Goal: Information Seeking & Learning: Compare options

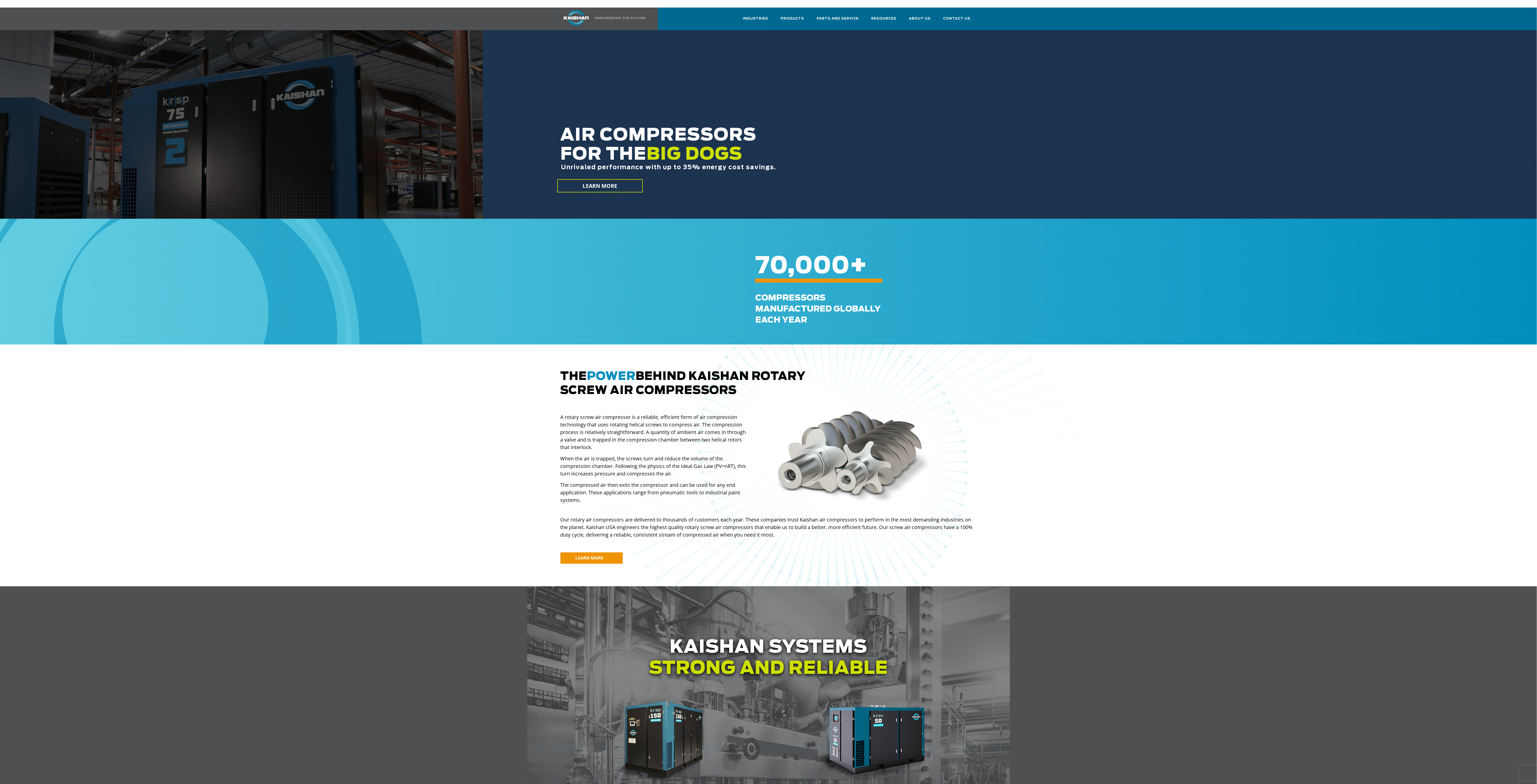
drag, startPoint x: 1098, startPoint y: 431, endPoint x: 1092, endPoint y: 433, distance: 6.3
click at [1098, 431] on div at bounding box center [874, 457] width 585 height 351
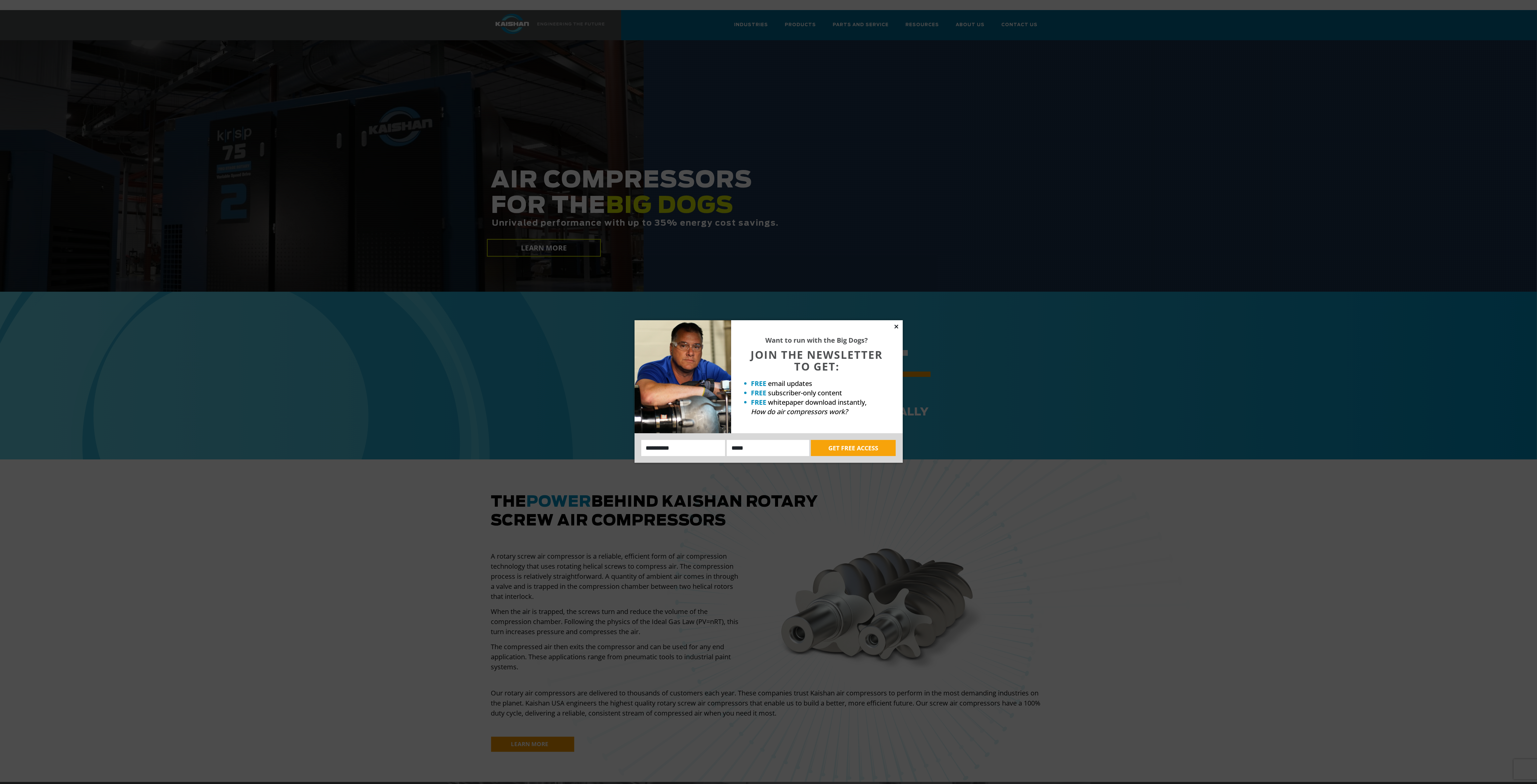
click at [897, 327] on icon at bounding box center [896, 326] width 4 height 4
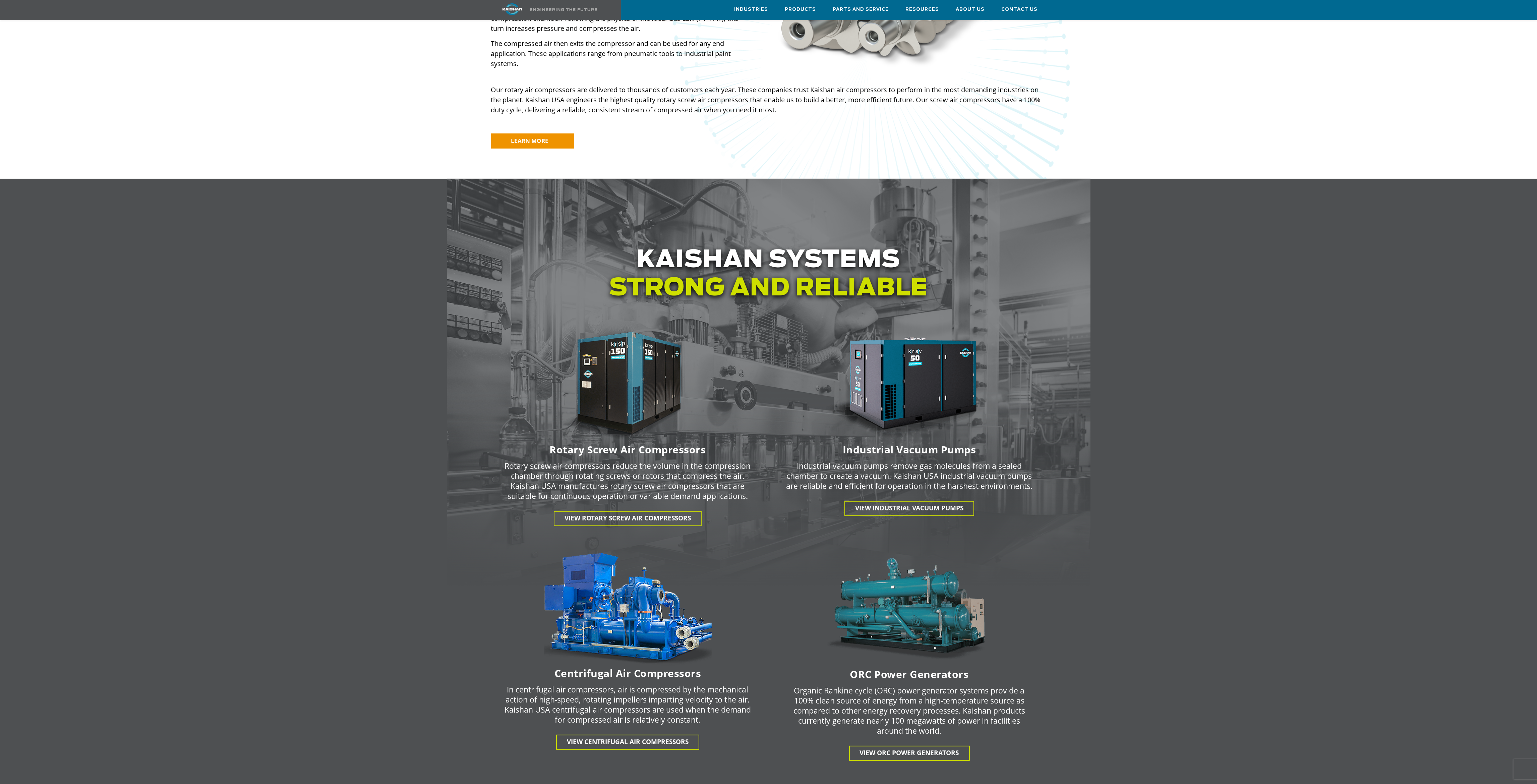
scroll to position [653, 0]
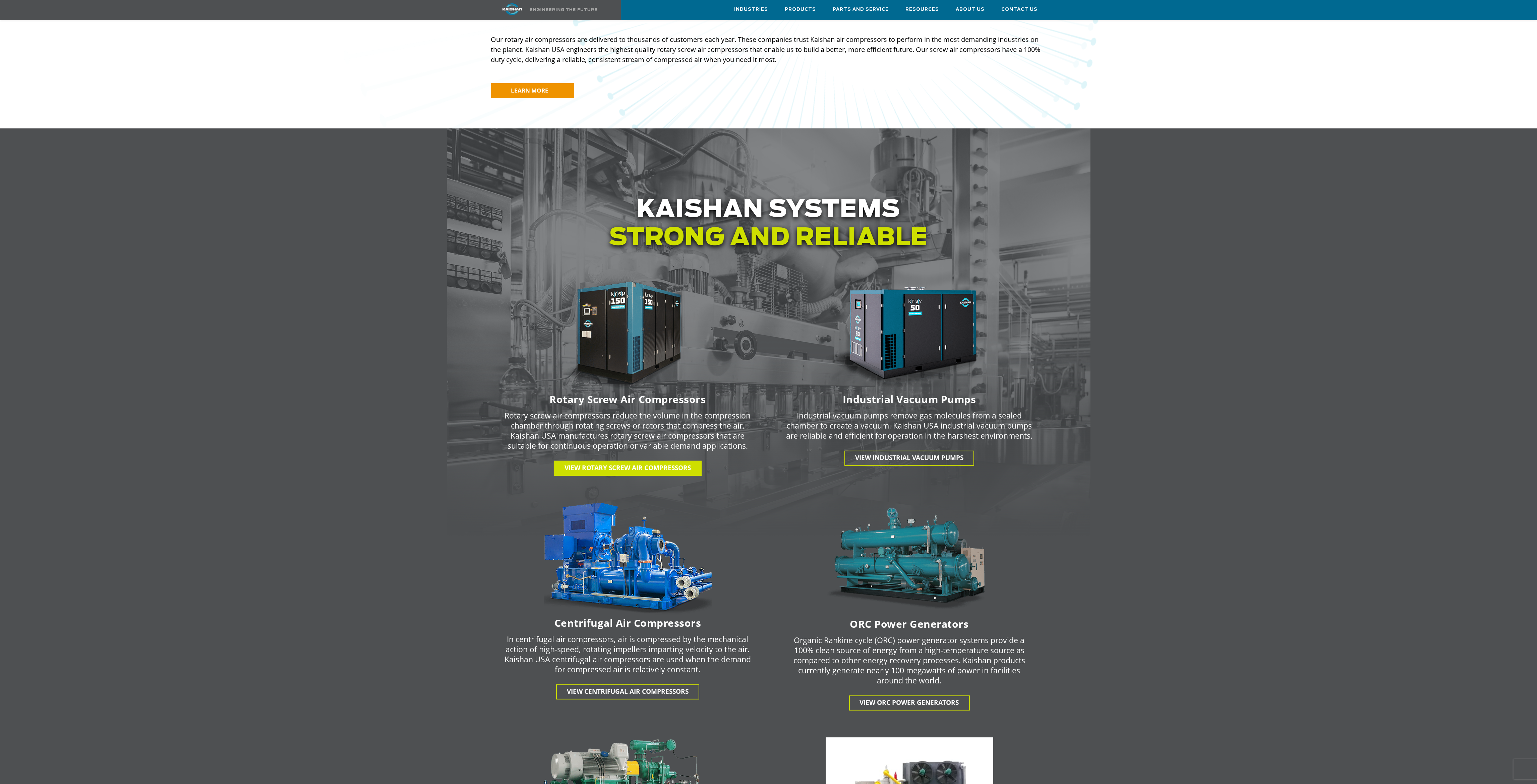
click at [610, 463] on span "View Rotary Screw Air Compressors" at bounding box center [628, 468] width 126 height 9
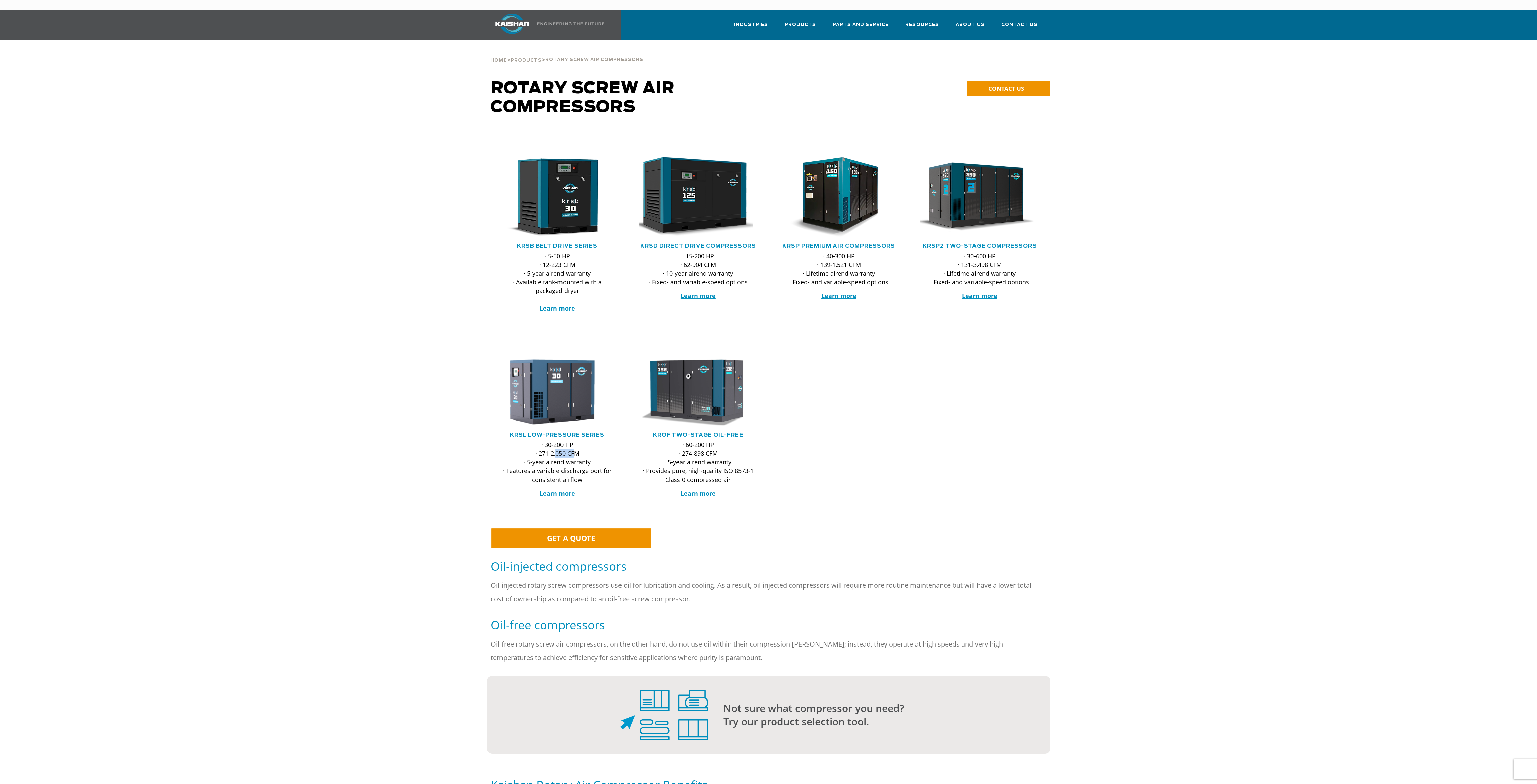
drag, startPoint x: 577, startPoint y: 441, endPoint x: 555, endPoint y: 441, distance: 22.0
click at [555, 441] on p "· 30-200 HP · 271-2,050 CFM · 5-year airend warranty · Features a variable disc…" at bounding box center [557, 461] width 119 height 44
drag, startPoint x: 551, startPoint y: 457, endPoint x: 581, endPoint y: 457, distance: 30.0
click at [575, 457] on p "· 30-200 HP · 271-2,050 CFM · 5-year airend warranty · Features a variable disc…" at bounding box center [557, 461] width 119 height 44
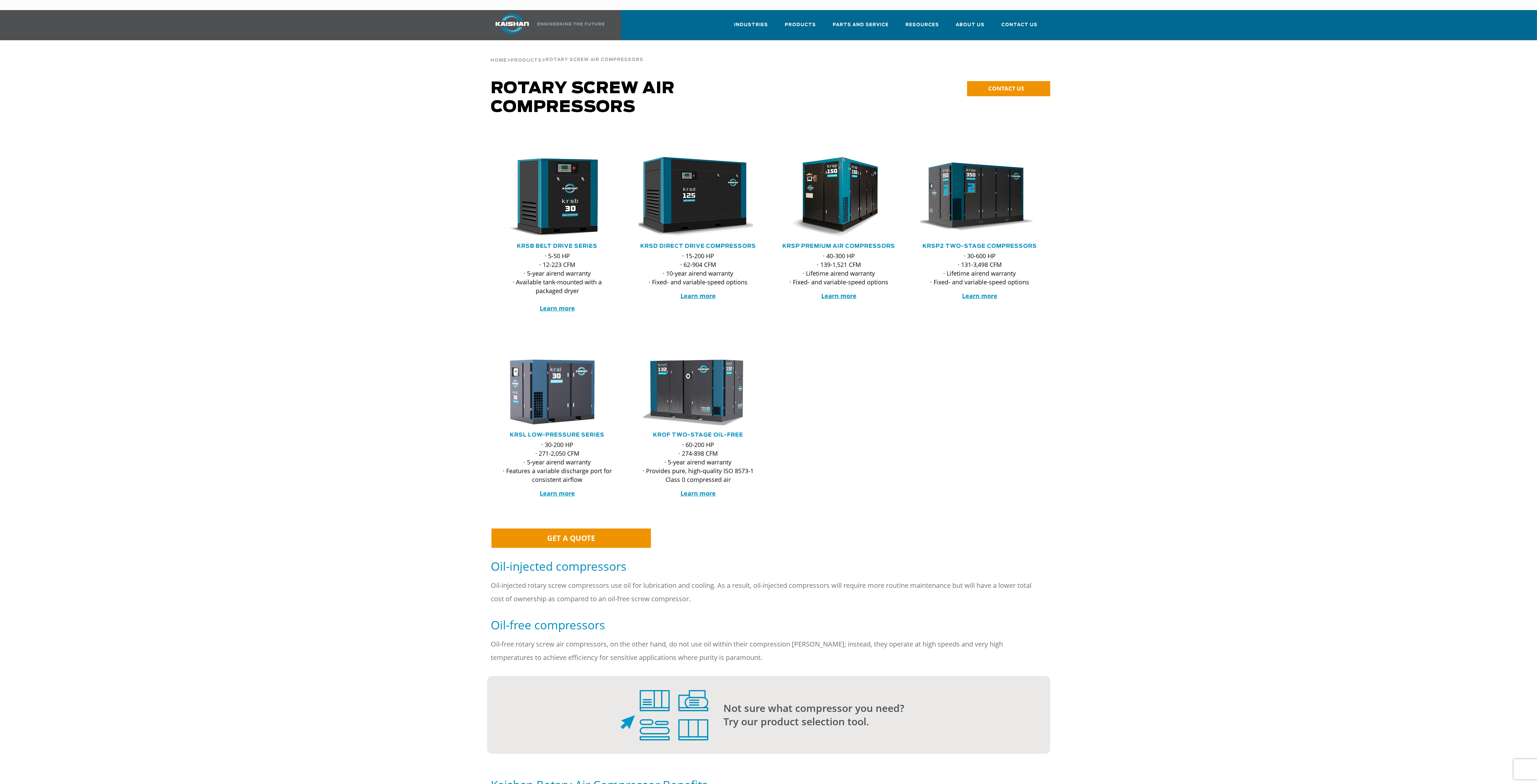
click at [581, 457] on p "· 30-200 HP · 271-2,050 CFM · 5-year airend warranty · Features a variable disc…" at bounding box center [557, 461] width 119 height 44
drag, startPoint x: 684, startPoint y: 464, endPoint x: 751, endPoint y: 465, distance: 67.0
click at [751, 465] on p "· 60-200 HP · 274-898 CFM · 5-year airend warranty · Provides pure, high-qualit…" at bounding box center [698, 461] width 119 height 44
drag, startPoint x: 690, startPoint y: 452, endPoint x: 645, endPoint y: 445, distance: 45.5
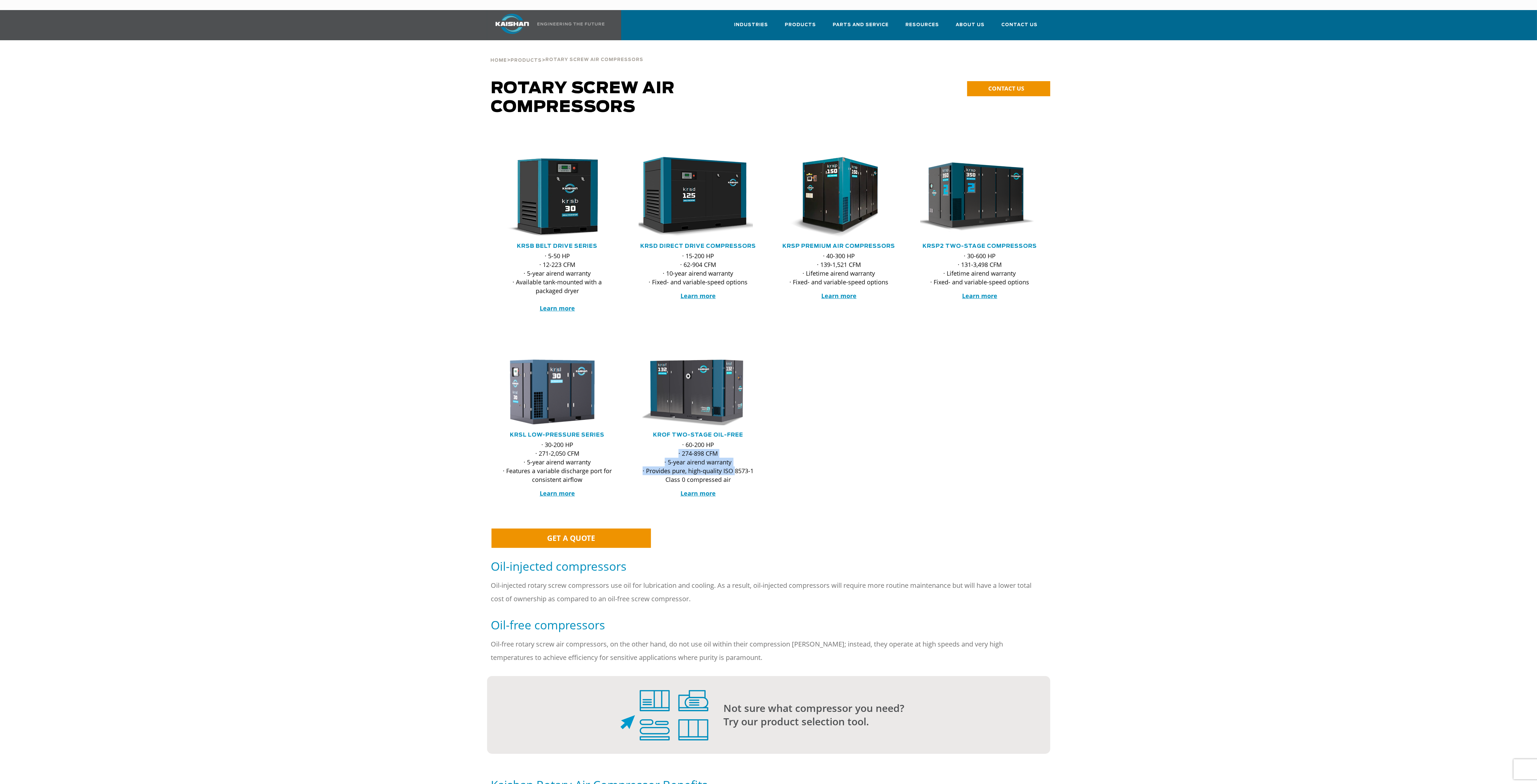
click at [645, 445] on p "· 60-200 HP · 274-898 CFM · 5-year airend warranty · Provides pure, high-qualit…" at bounding box center [698, 461] width 119 height 44
click at [716, 244] on link "KRSD Direct Drive Compressors" at bounding box center [698, 246] width 116 height 5
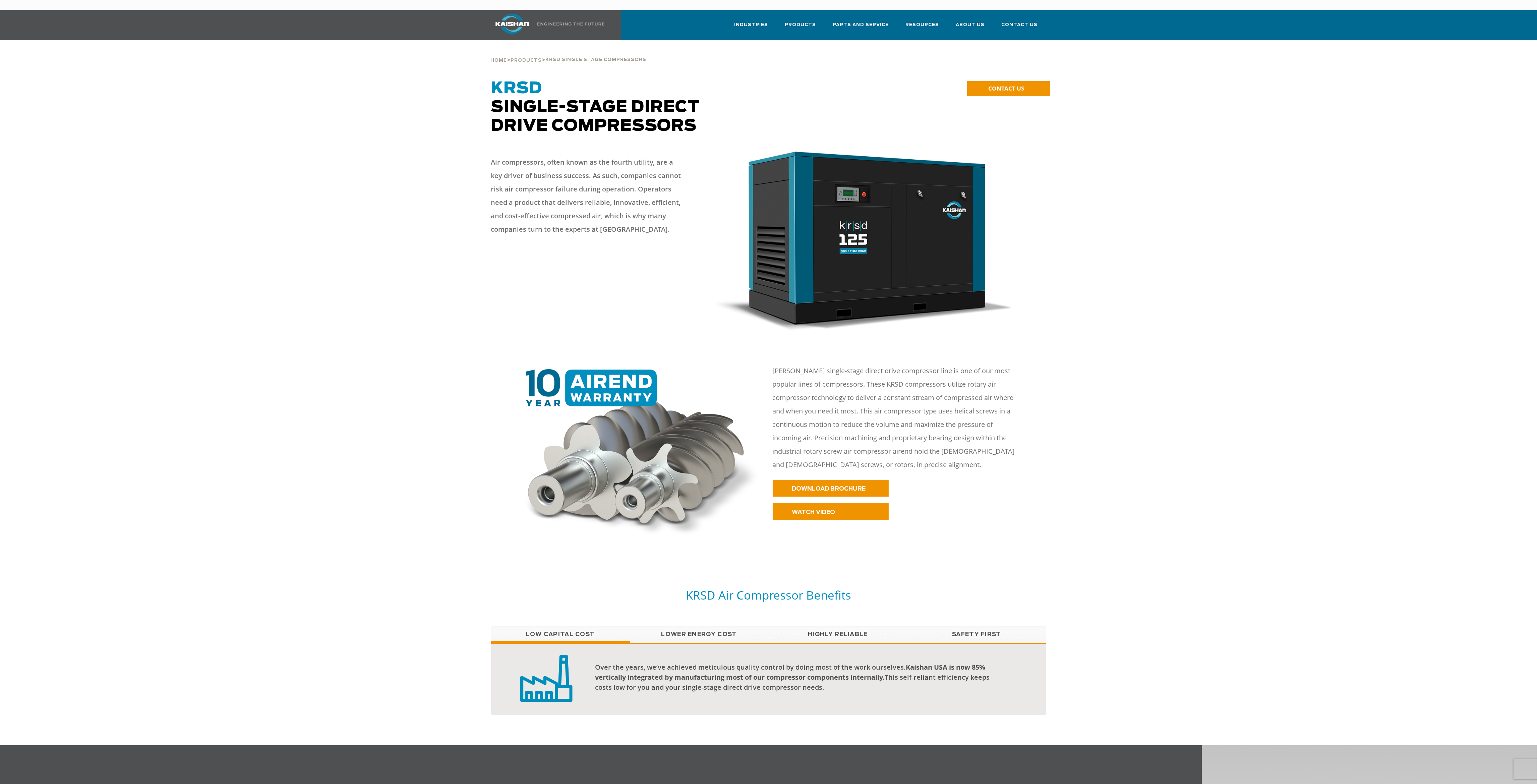
click at [1152, 477] on div at bounding box center [768, 449] width 1414 height 210
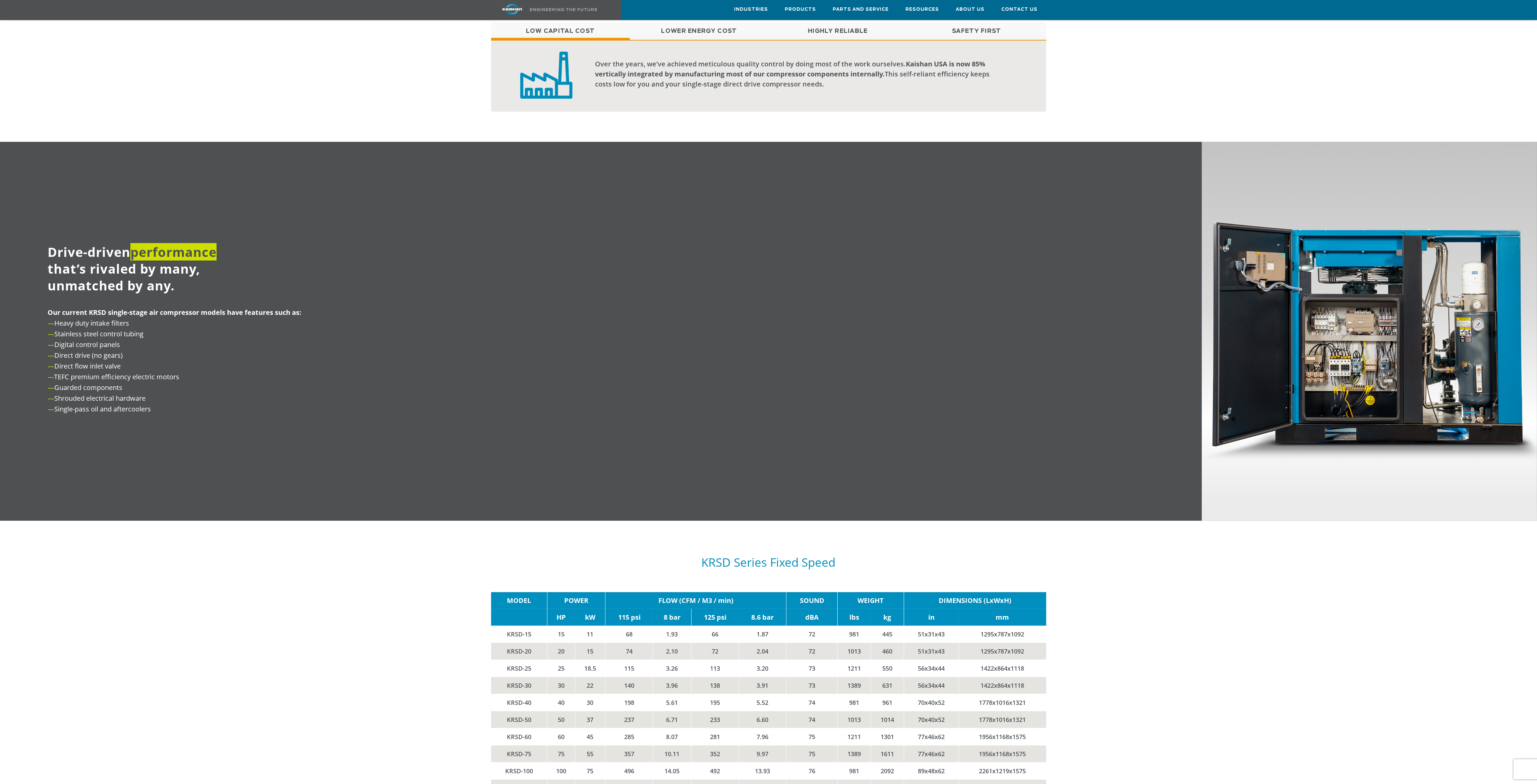
scroll to position [855, 0]
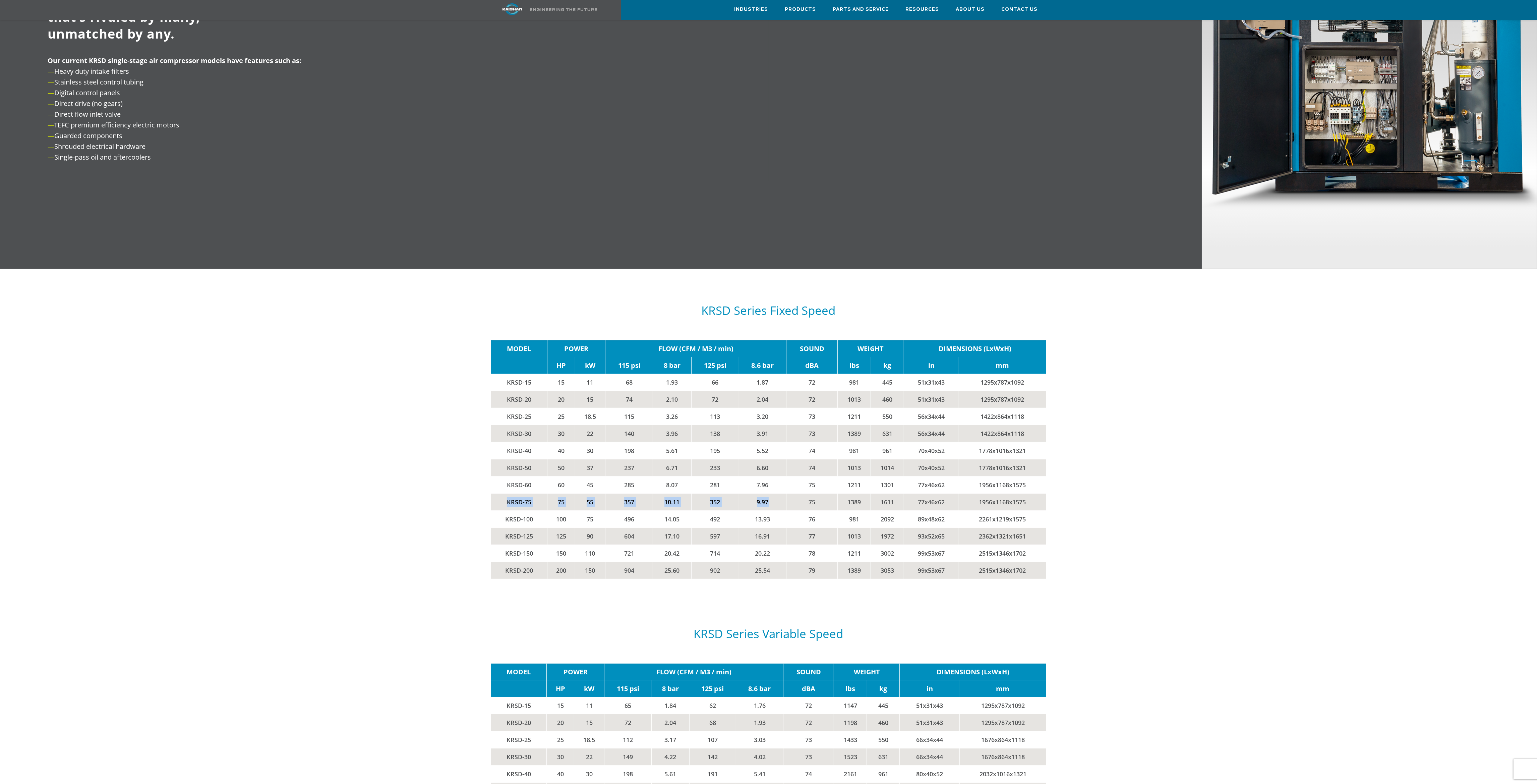
drag, startPoint x: 504, startPoint y: 488, endPoint x: 774, endPoint y: 492, distance: 270.0
click at [774, 493] on tr "KRSD-75 75 55 357 10.11 352 9.97 75 1389 1611 77x46x62 1956x1168x1575" at bounding box center [768, 501] width 555 height 17
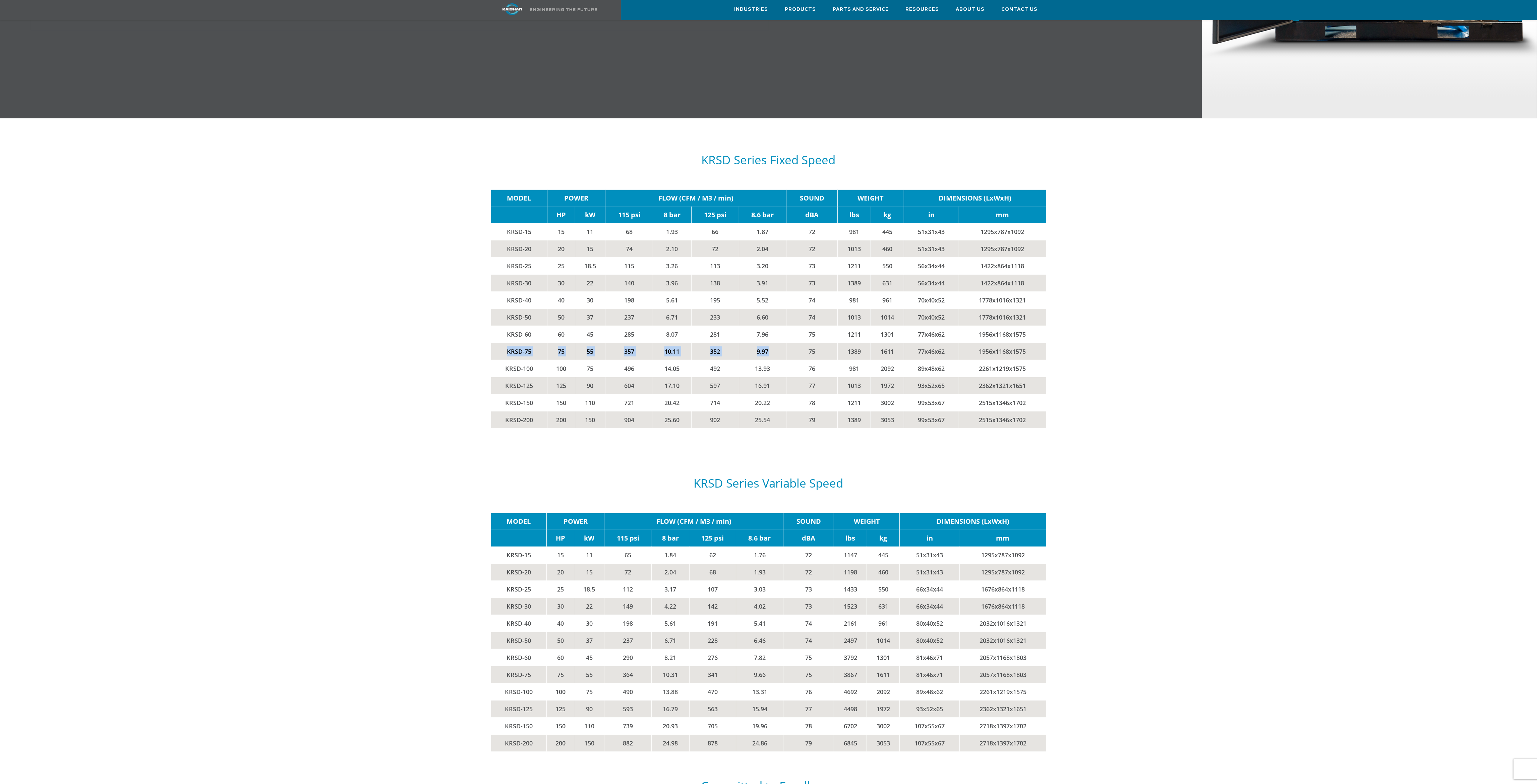
scroll to position [1056, 0]
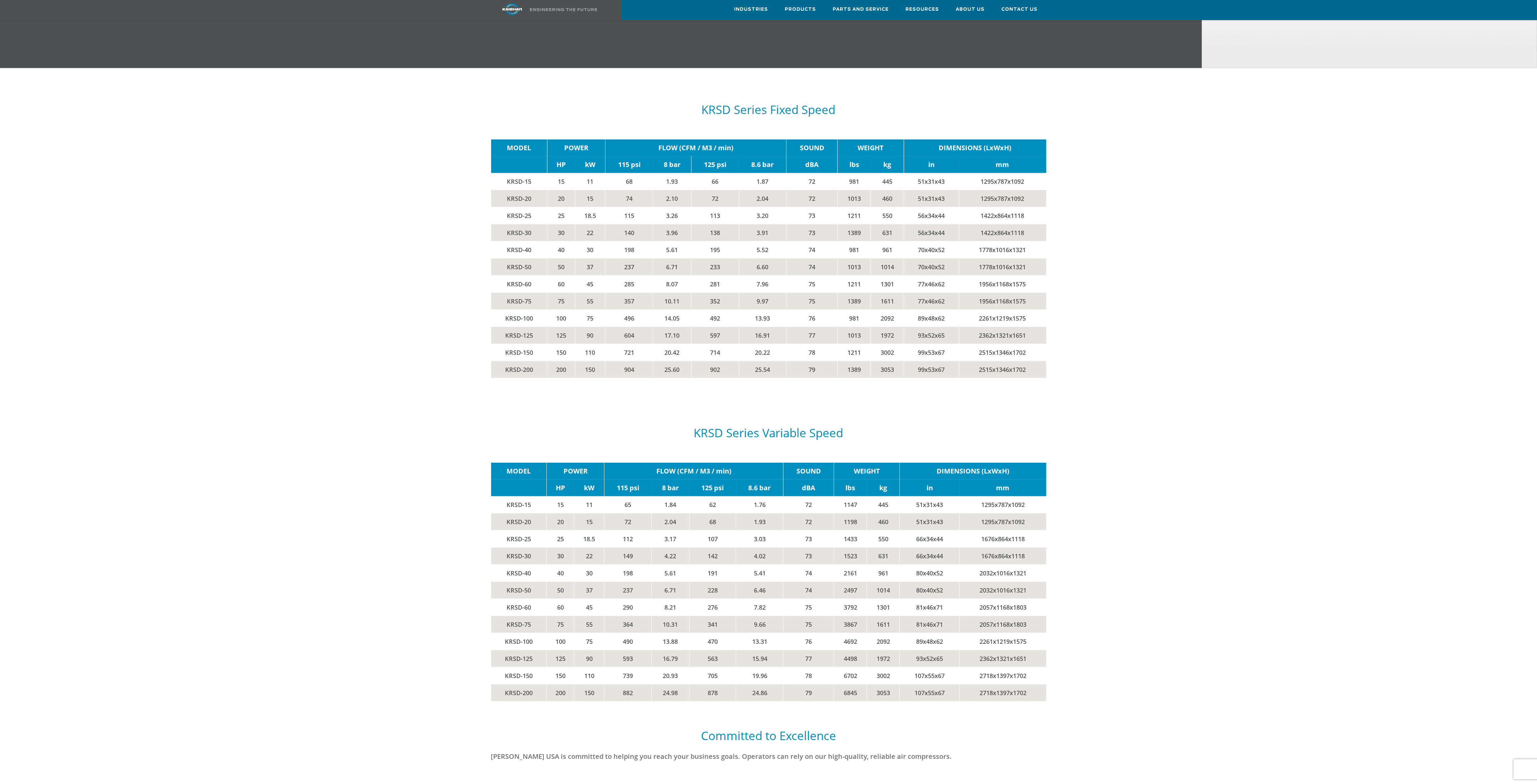
click at [491, 548] on td "KRSD-30" at bounding box center [518, 556] width 56 height 17
drag, startPoint x: 500, startPoint y: 611, endPoint x: 888, endPoint y: 620, distance: 388.1
click at [888, 620] on tr "KRSD-75 75 55 364 10.31 341 9.66 75 3867 1611 81x46x71 2057x1168x1803" at bounding box center [768, 624] width 555 height 17
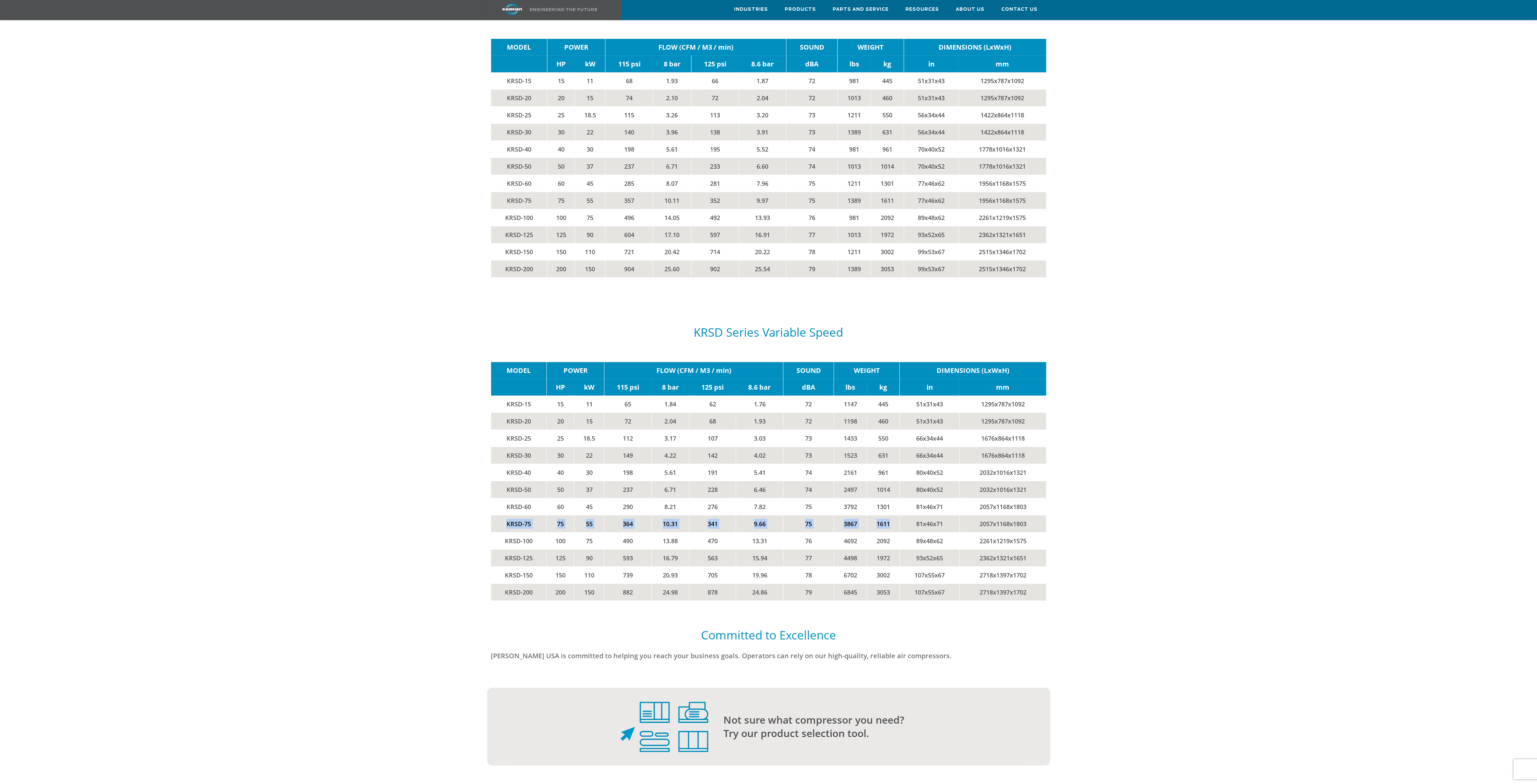
click at [522, 516] on td "KRSD-75" at bounding box center [518, 524] width 56 height 17
click at [508, 516] on td "KRSD-75" at bounding box center [518, 524] width 56 height 17
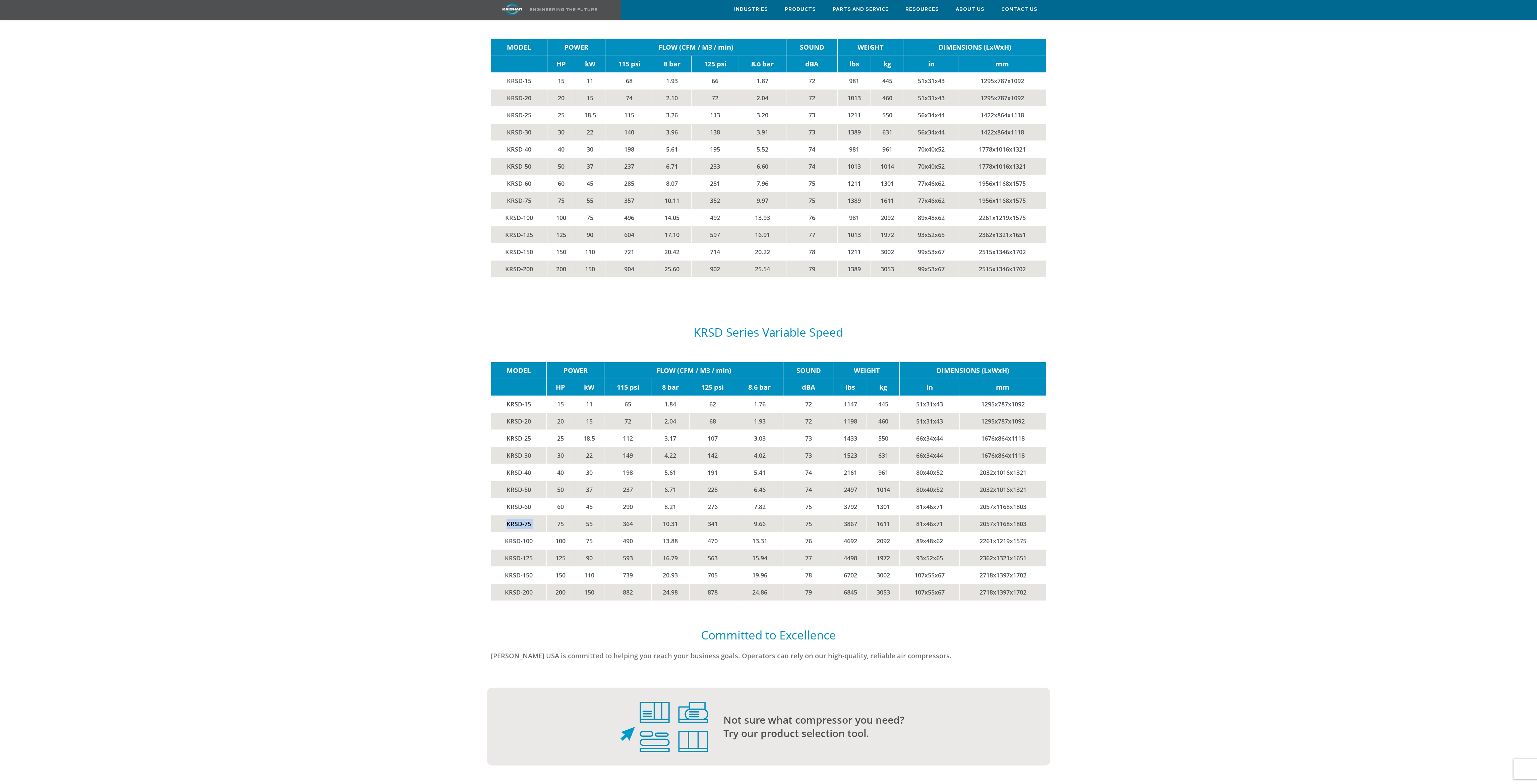
copy td "KRSD-75"
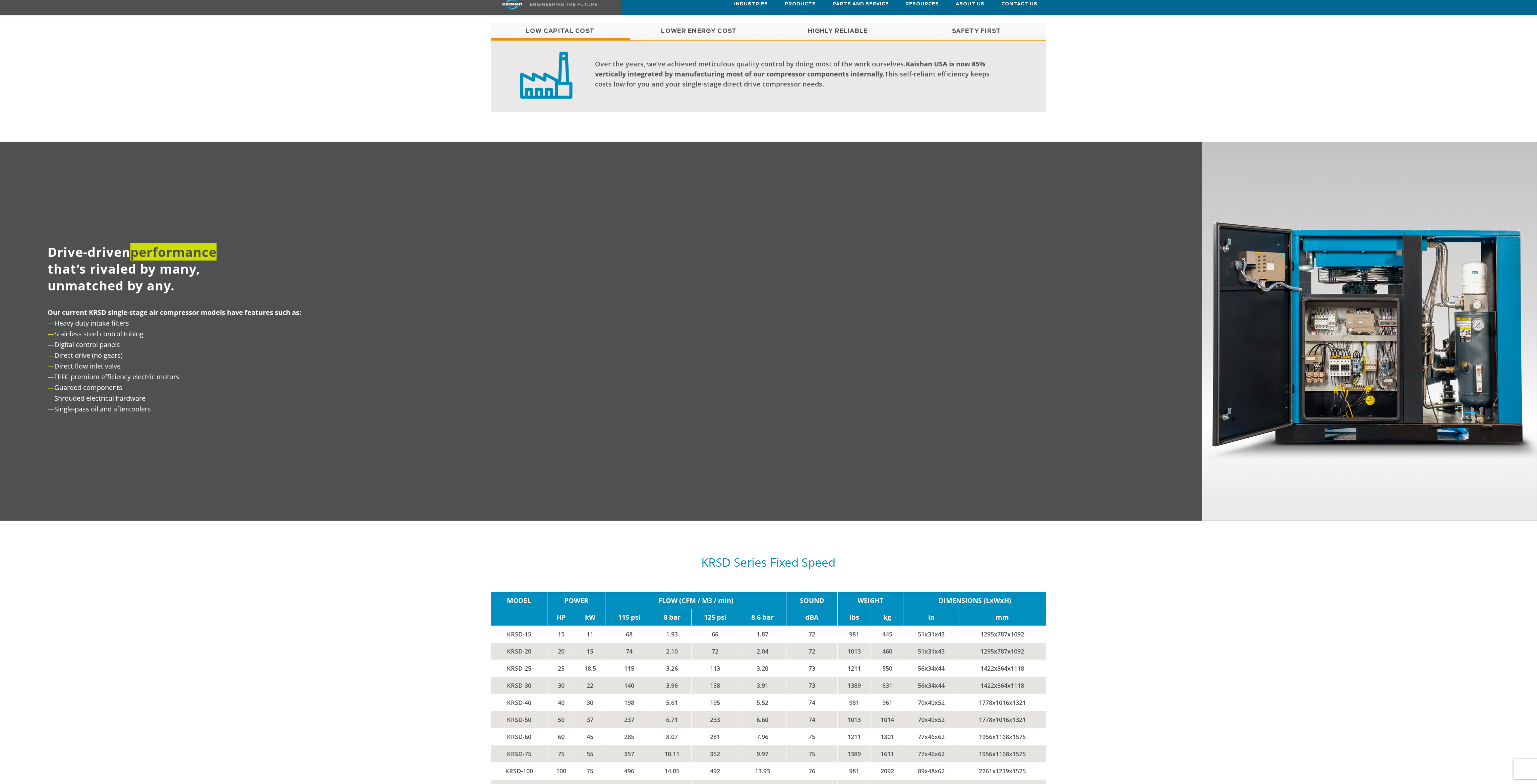
scroll to position [1106, 0]
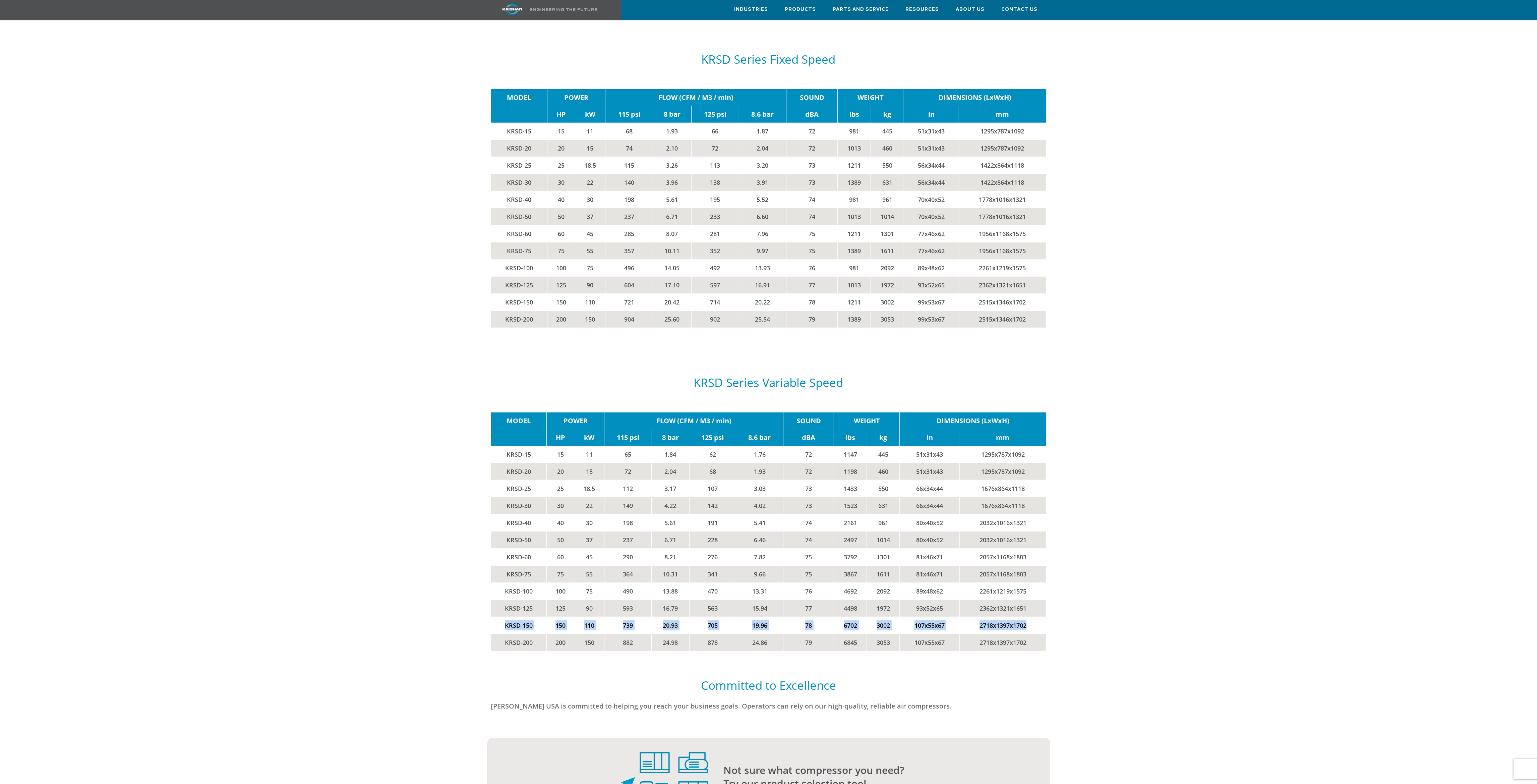
drag, startPoint x: 501, startPoint y: 614, endPoint x: 1041, endPoint y: 613, distance: 540.0
click at [1041, 617] on tr "KRSD-150 150 110 739 20.93 705 19.96 78 6702 3002 107x55x67 2718x1397x1702" at bounding box center [768, 625] width 555 height 17
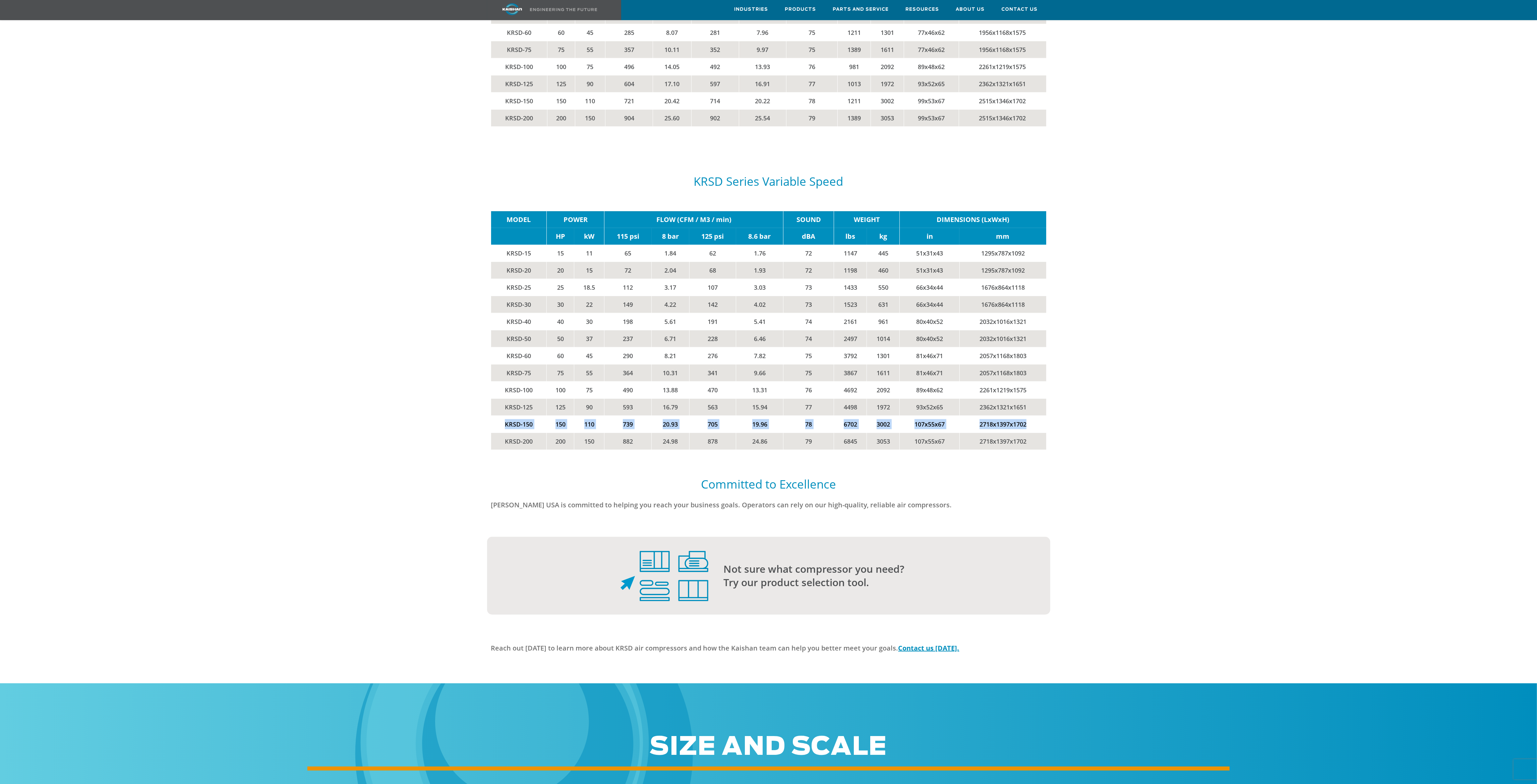
scroll to position [1458, 0]
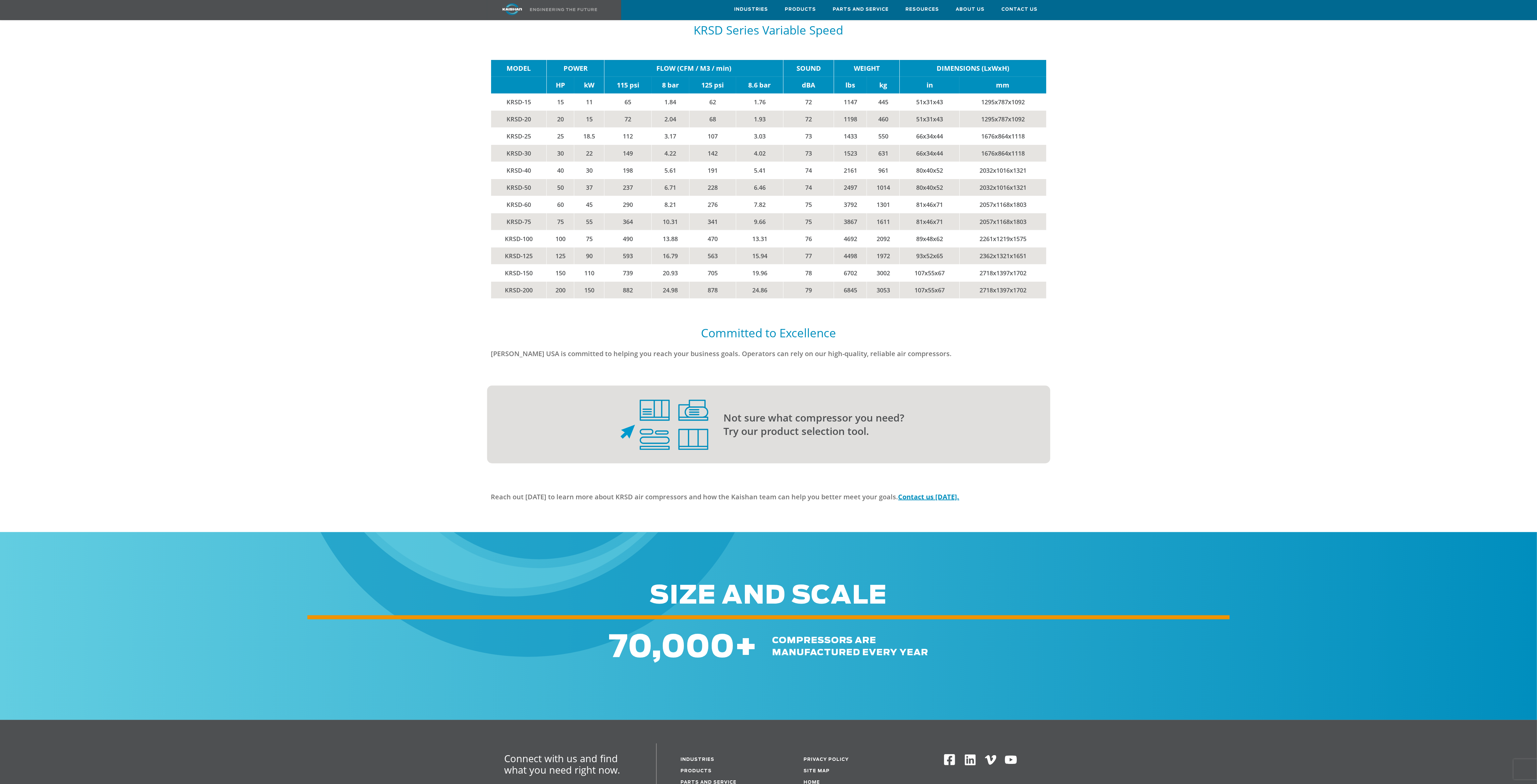
click at [847, 419] on p "Not sure what compressor you need? Try our product selection tool." at bounding box center [873, 424] width 300 height 27
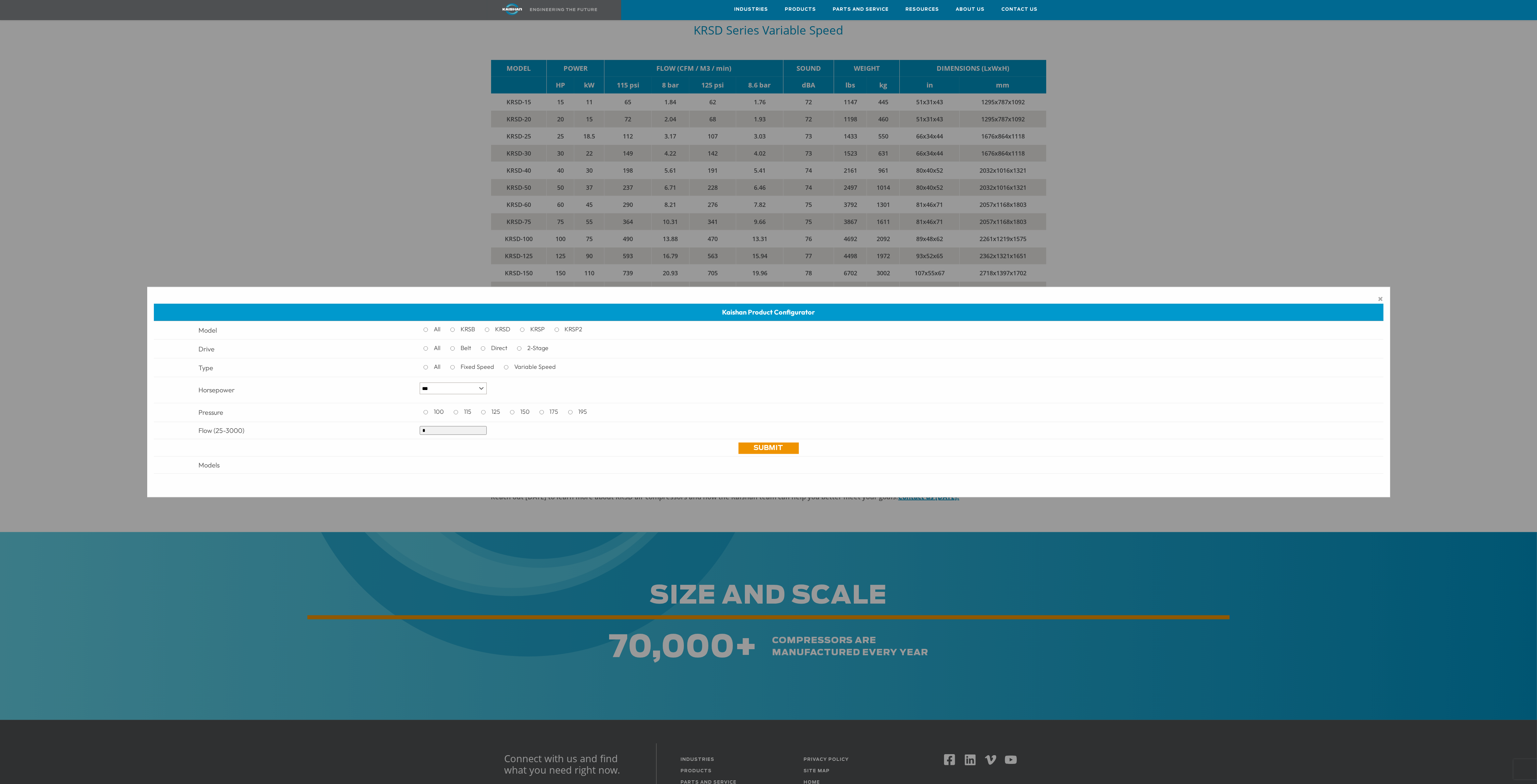
click at [498, 331] on label "KRSD" at bounding box center [504, 329] width 24 height 10
click at [522, 367] on label "Variable Speed" at bounding box center [536, 366] width 51 height 10
click at [468, 389] on select "*** * *** ** ** ** ** ** ** ** ** ** *** *** *** *** *** *** *** *** *** *** ***" at bounding box center [452, 388] width 67 height 12
select select "***"
click at [420, 382] on select "*** * *** ** ** ** ** ** ** ** ** ** *** *** *** *** *** *** *** *** *** *** ***" at bounding box center [452, 388] width 67 height 12
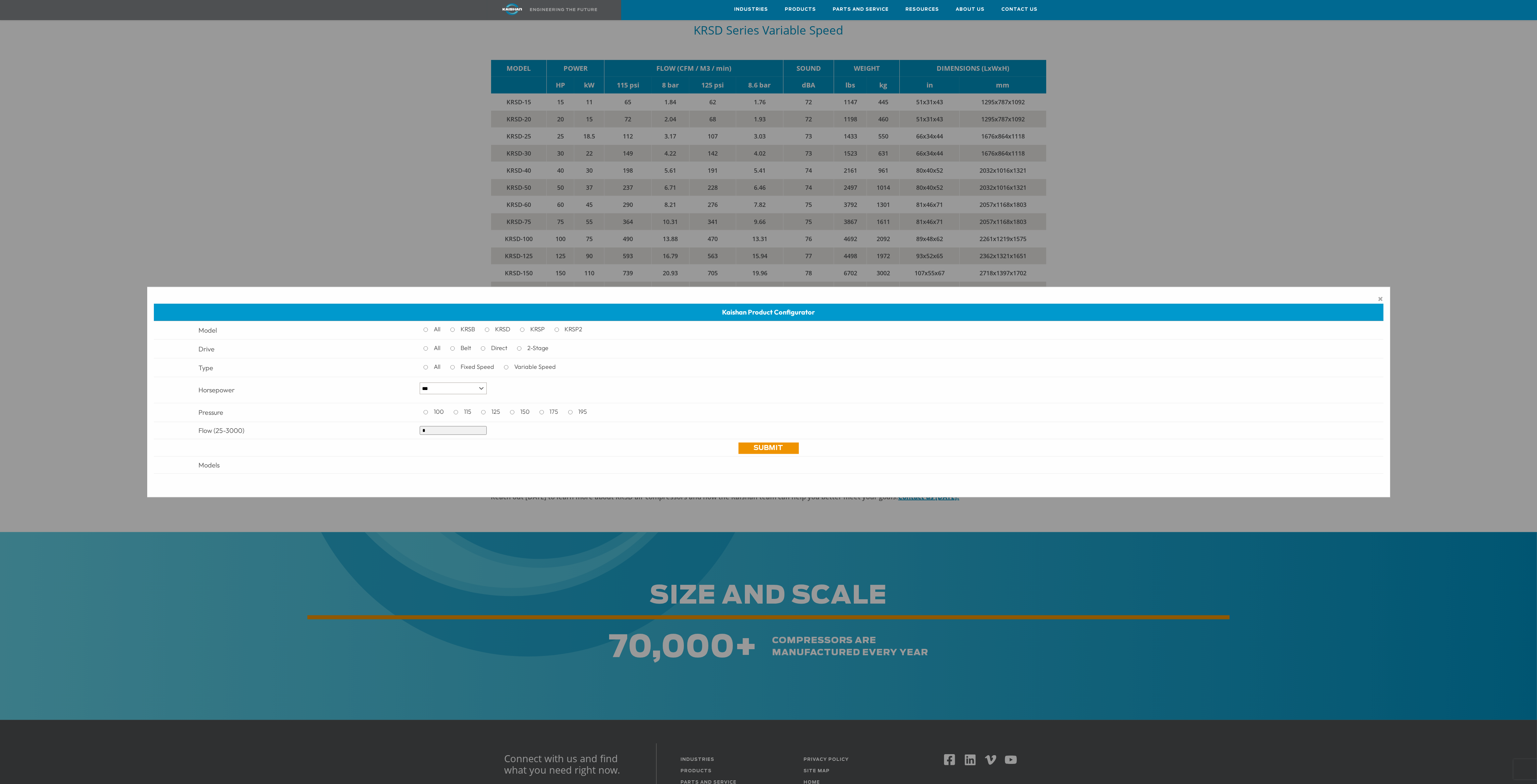
click at [463, 432] on input "*" at bounding box center [452, 430] width 67 height 9
drag, startPoint x: 464, startPoint y: 432, endPoint x: 403, endPoint y: 427, distance: 61.2
click at [403, 427] on tr "Flow (25-3000) *" at bounding box center [768, 429] width 1229 height 17
click at [746, 447] on link "Submit" at bounding box center [769, 447] width 60 height 12
click at [462, 426] on input "*" at bounding box center [452, 430] width 67 height 9
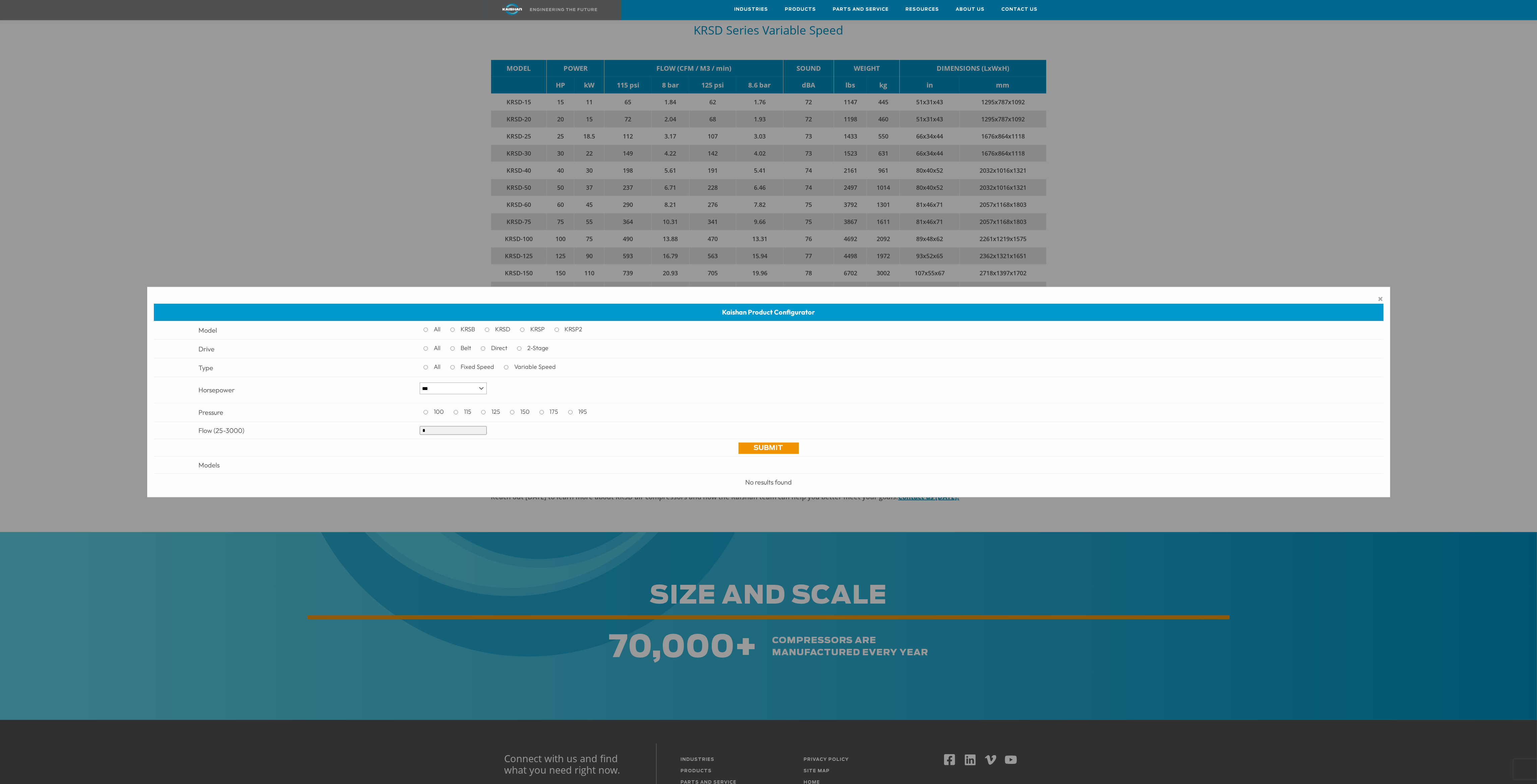
drag, startPoint x: 461, startPoint y: 428, endPoint x: 388, endPoint y: 425, distance: 73.1
click at [388, 425] on tr "Flow (25-3000) *" at bounding box center [768, 429] width 1229 height 17
click at [768, 446] on link "Submit" at bounding box center [769, 447] width 60 height 12
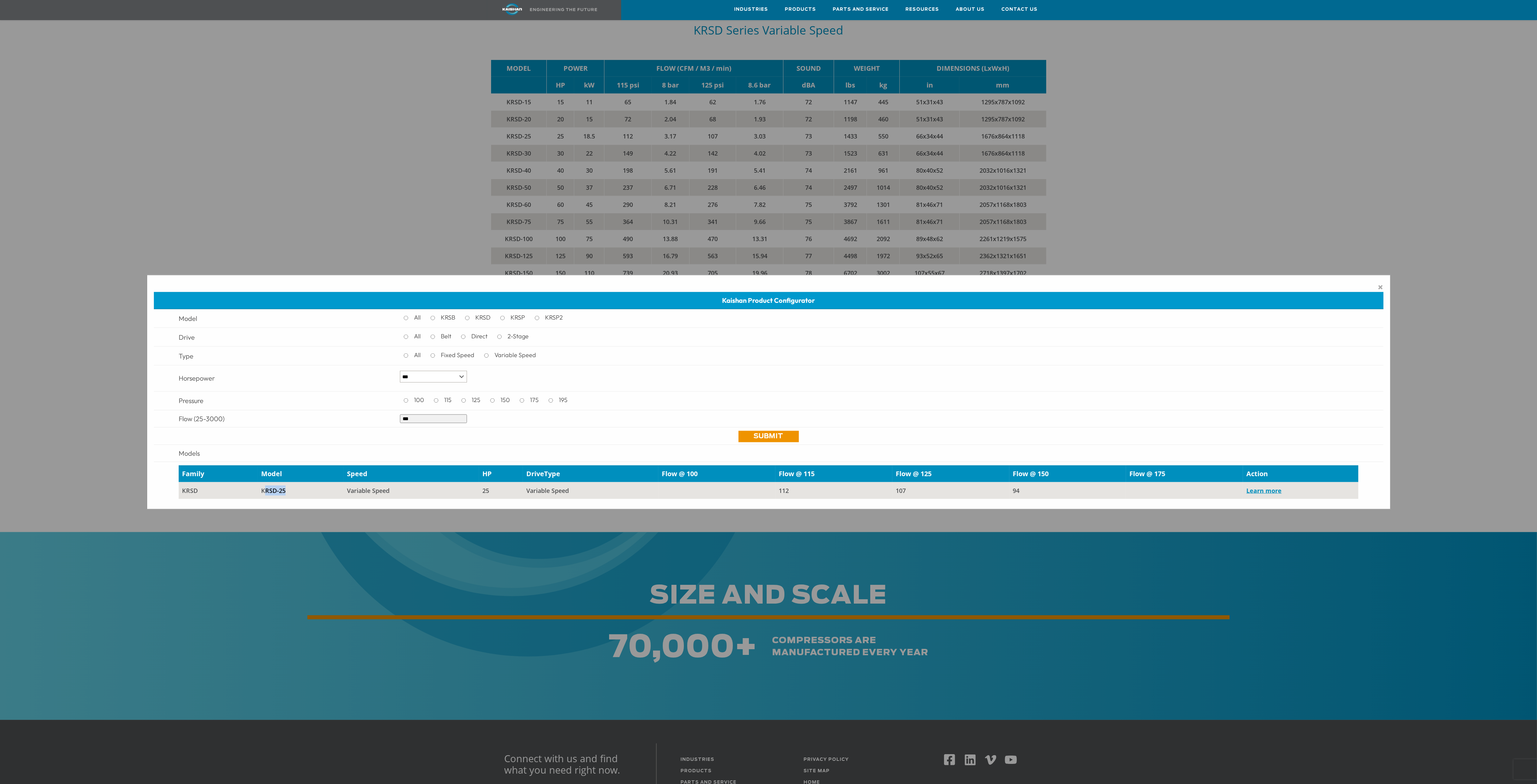
drag, startPoint x: 265, startPoint y: 492, endPoint x: 299, endPoint y: 491, distance: 34.0
click at [299, 490] on td "KRSD-25" at bounding box center [300, 490] width 85 height 17
click at [299, 491] on td "KRSD-25" at bounding box center [300, 490] width 85 height 17
drag, startPoint x: 465, startPoint y: 492, endPoint x: 548, endPoint y: 488, distance: 83.1
click at [548, 488] on tr "krsd KRSD-25 Variable Speed 25 Variable Speed 112 107 94 Learn more" at bounding box center [768, 490] width 1180 height 17
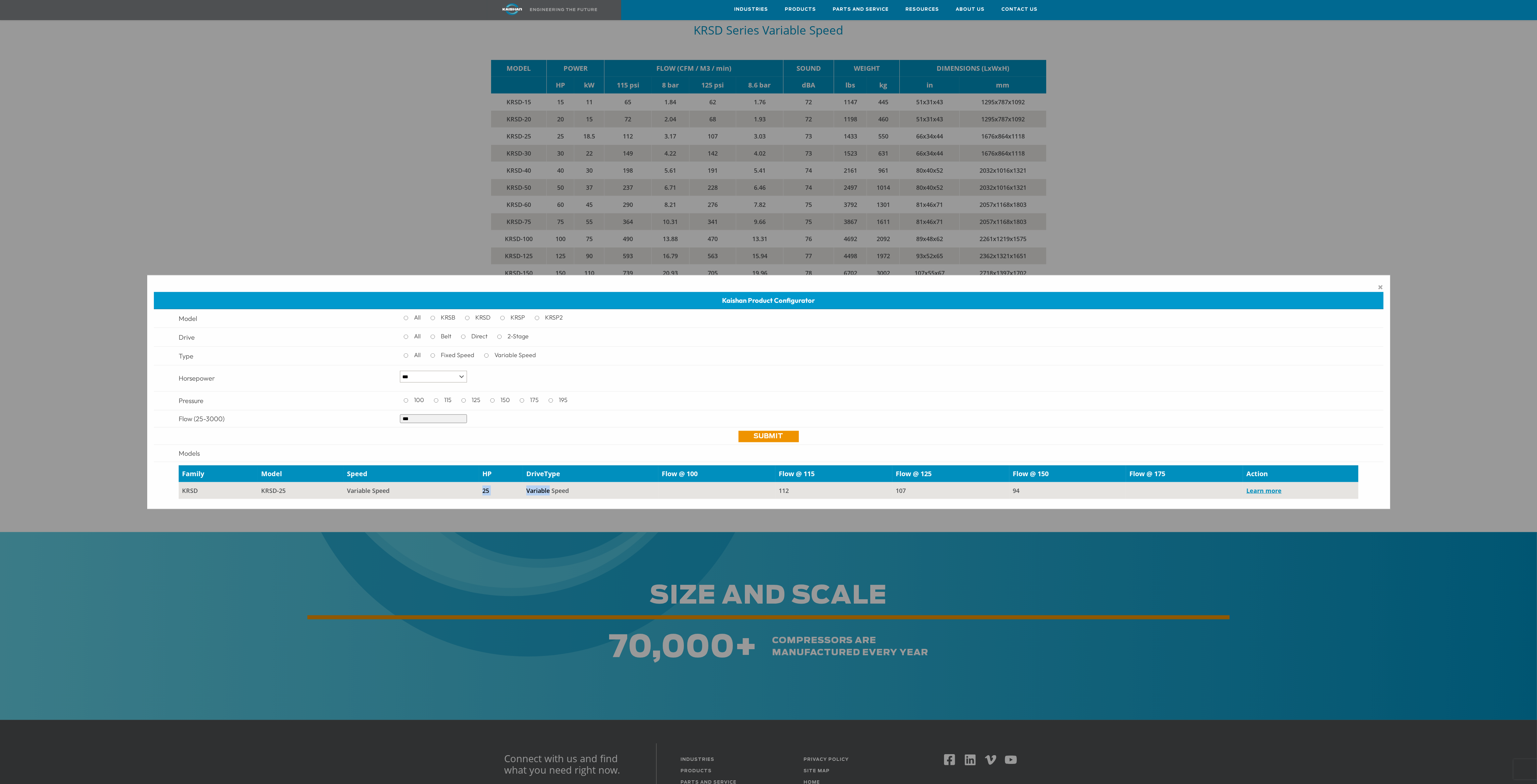
click at [548, 488] on td "Variable Speed" at bounding box center [590, 490] width 135 height 17
drag, startPoint x: 818, startPoint y: 490, endPoint x: 772, endPoint y: 488, distance: 46.0
click at [772, 488] on tr "krsd KRSD-25 Variable Speed 25 Variable Speed 112 107 94 Learn more" at bounding box center [768, 490] width 1180 height 17
click at [771, 488] on td at bounding box center [717, 490] width 117 height 17
drag, startPoint x: 437, startPoint y: 421, endPoint x: 386, endPoint y: 413, distance: 51.6
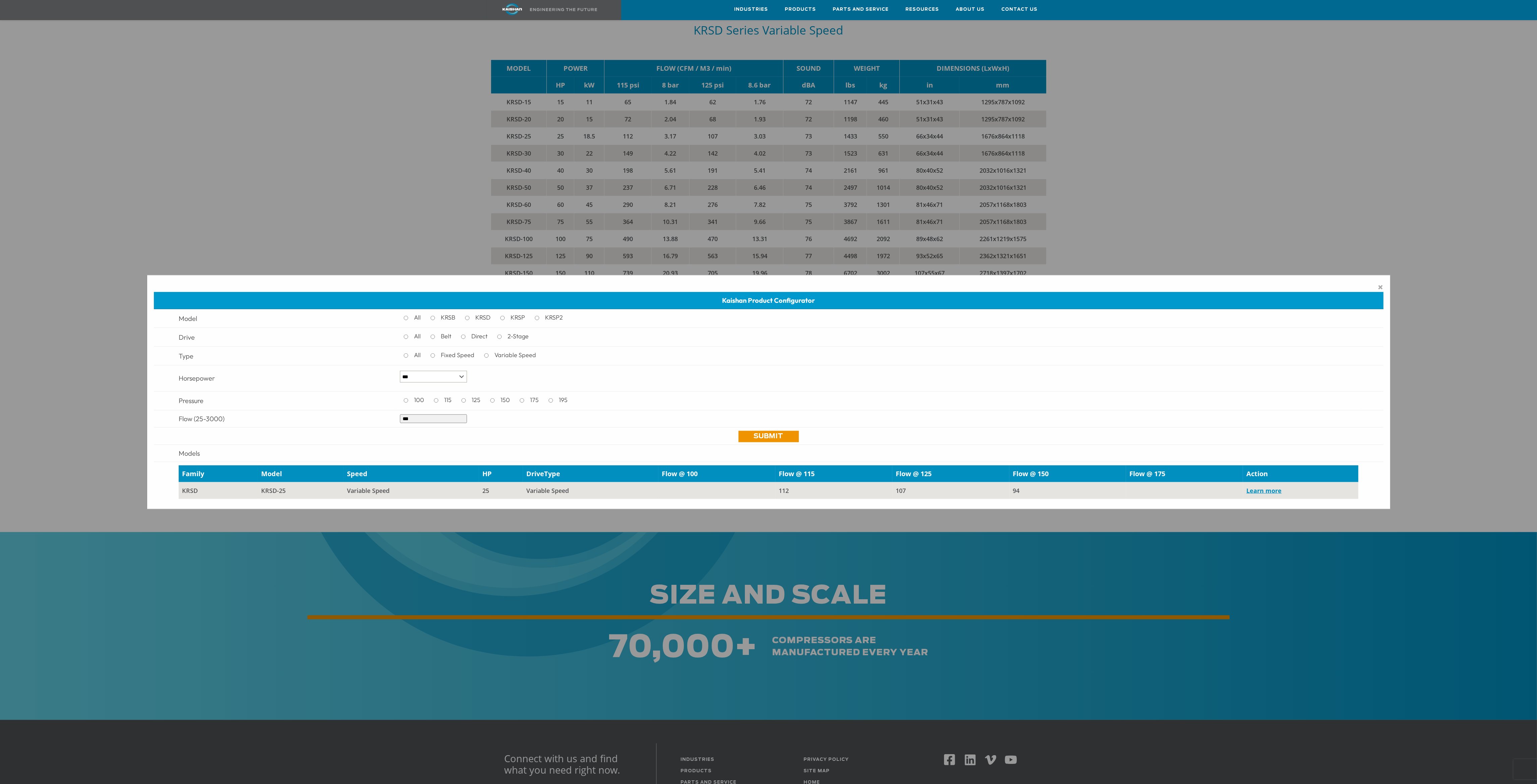
click at [386, 413] on tr "Flow (25-3000) ***" at bounding box center [768, 418] width 1229 height 17
click at [759, 439] on link "Submit" at bounding box center [769, 436] width 60 height 12
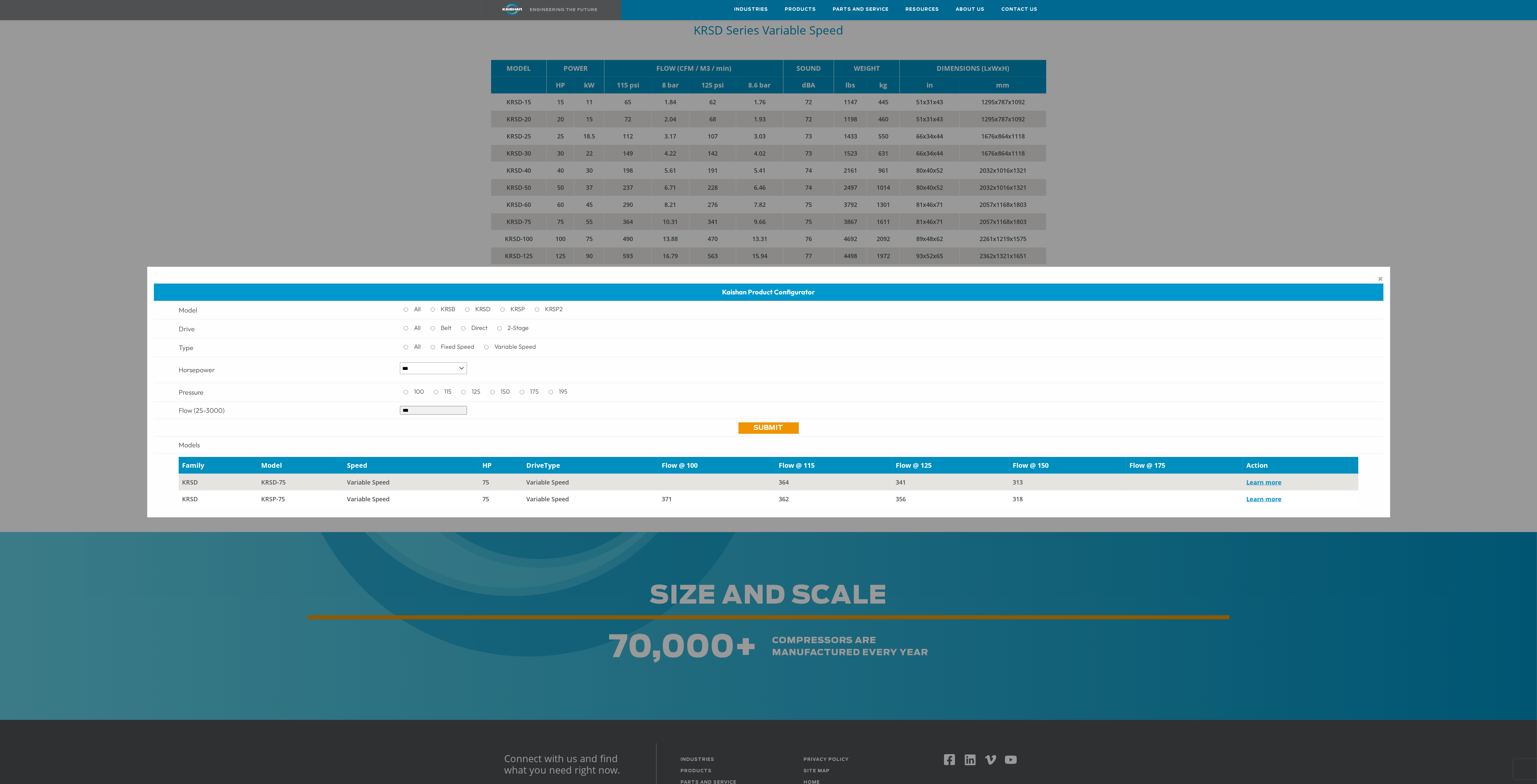
drag, startPoint x: 414, startPoint y: 407, endPoint x: 369, endPoint y: 406, distance: 45.0
click at [369, 406] on tr "Flow (25-3000) ***" at bounding box center [768, 410] width 1229 height 17
type input "***"
click at [768, 426] on link "Submit" at bounding box center [769, 428] width 60 height 12
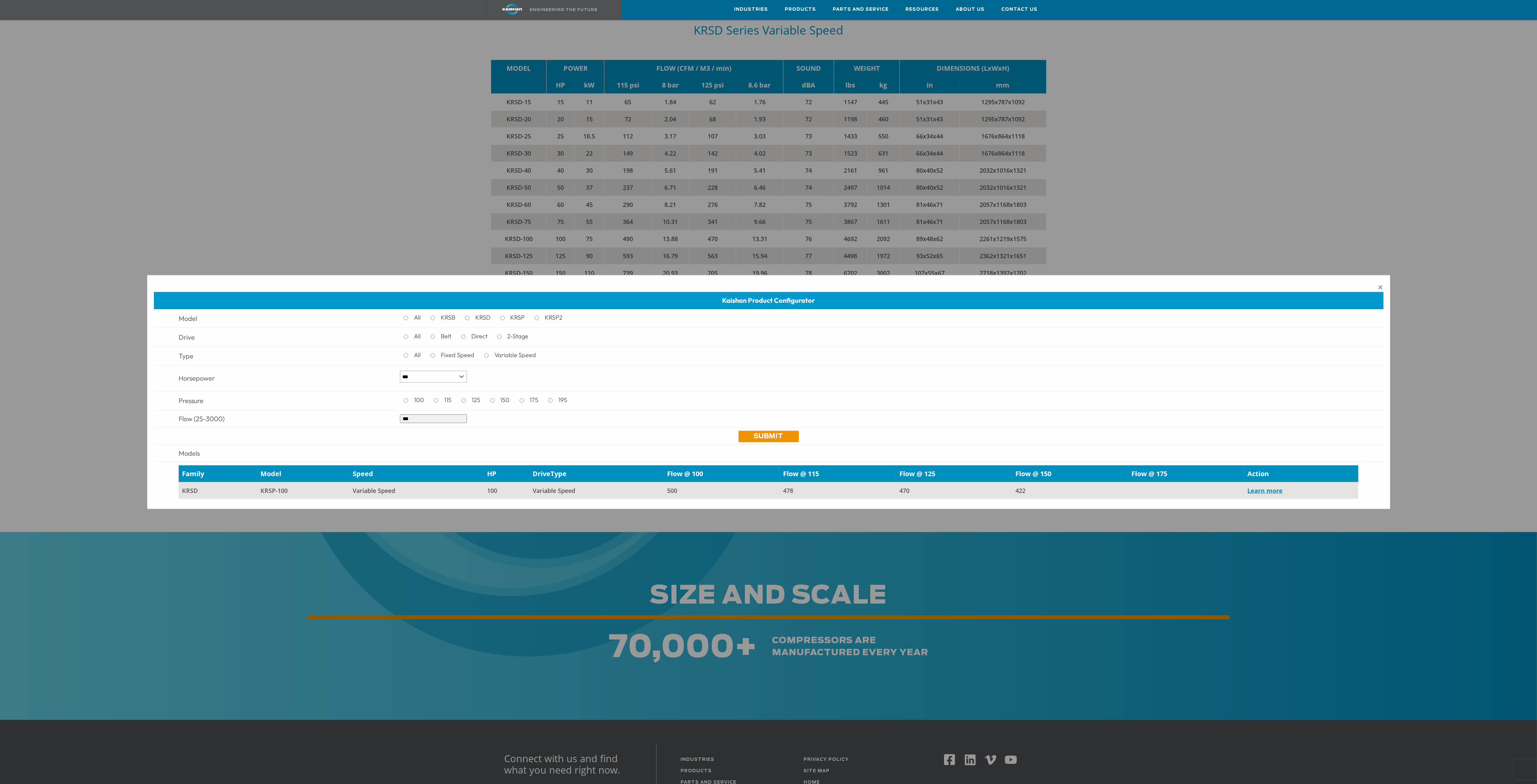
click at [196, 492] on td "krsd" at bounding box center [218, 490] width 78 height 17
click at [226, 490] on td "krsd" at bounding box center [218, 490] width 78 height 17
drag, startPoint x: 261, startPoint y: 486, endPoint x: 447, endPoint y: 495, distance: 186.2
click at [434, 492] on tr "krsd KRSP-100 Variable Speed 100 Variable Speed 500 478 470 422 Learn more" at bounding box center [768, 490] width 1180 height 17
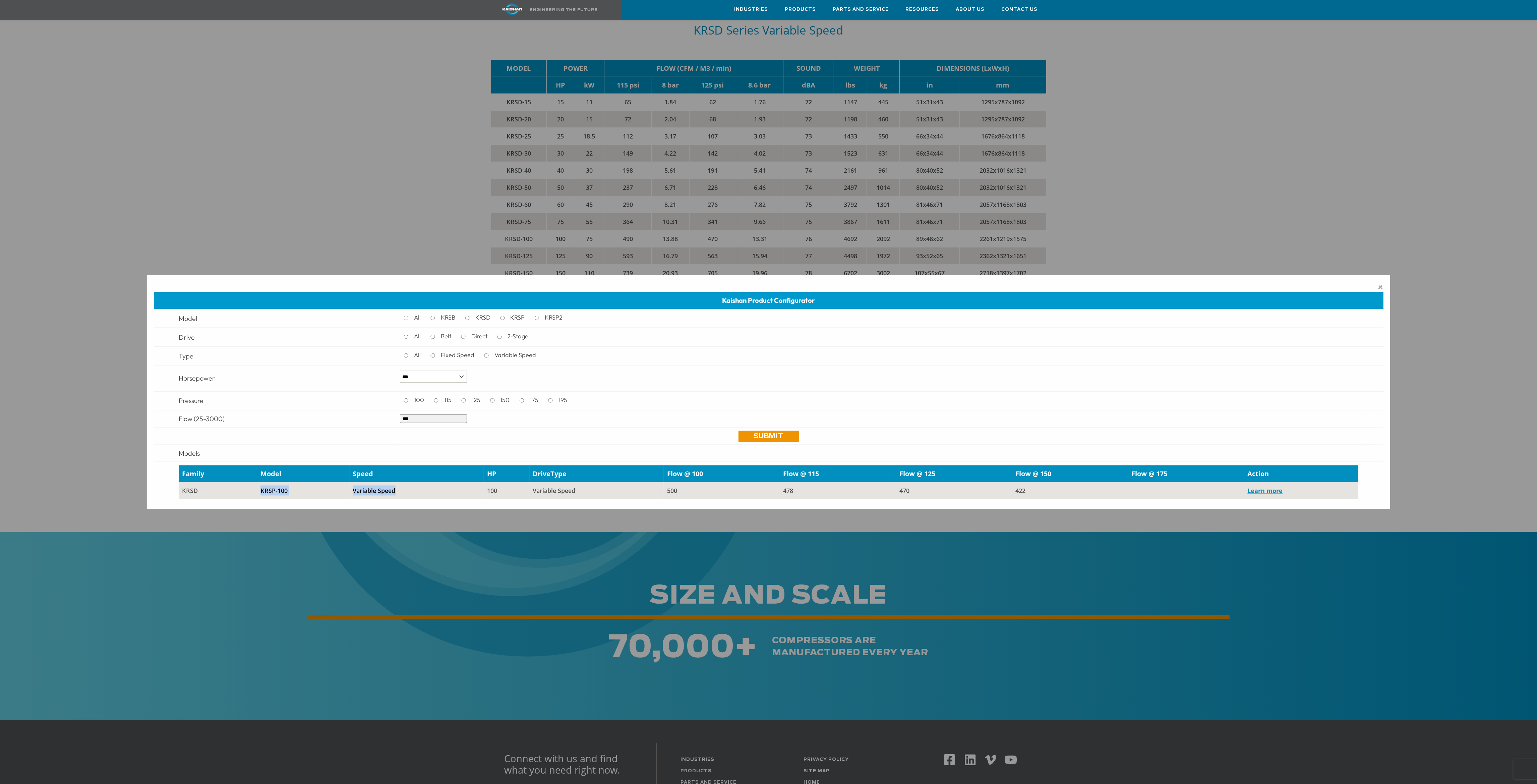
click at [447, 495] on td "Variable Speed" at bounding box center [416, 490] width 134 height 17
click at [1267, 488] on link "Learn more" at bounding box center [1265, 490] width 36 height 8
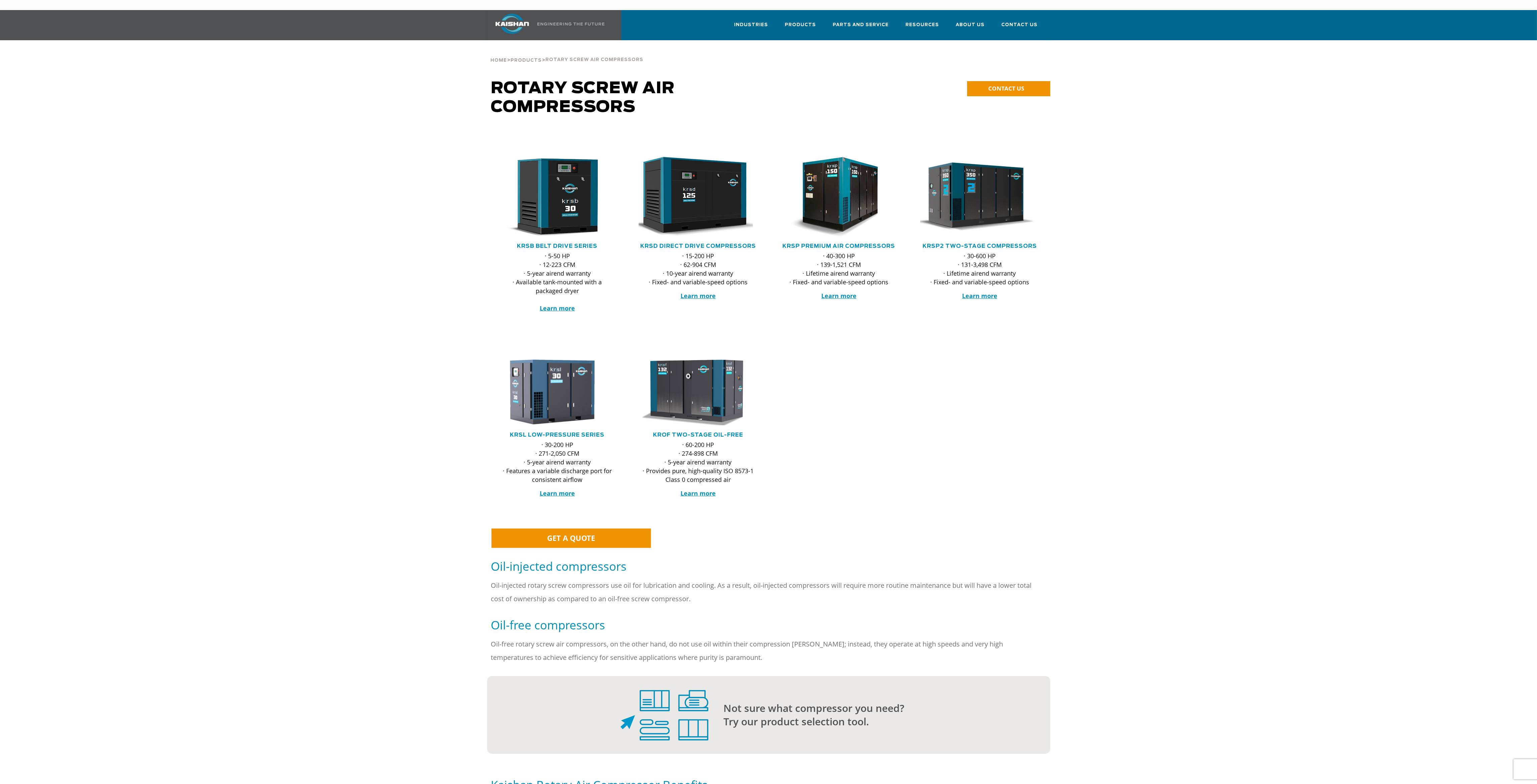
click at [1192, 84] on div at bounding box center [768, 104] width 1414 height 51
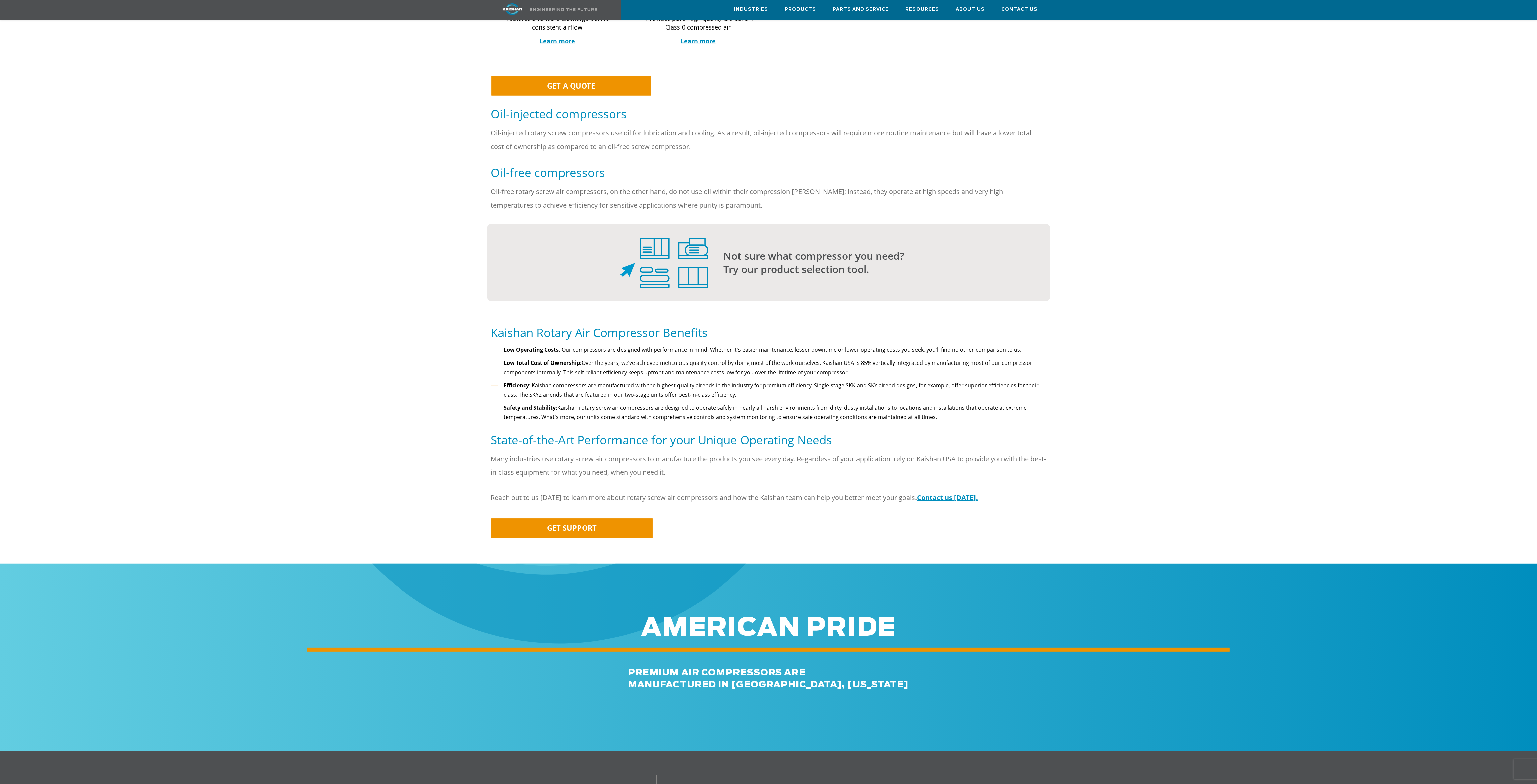
scroll to position [697, 0]
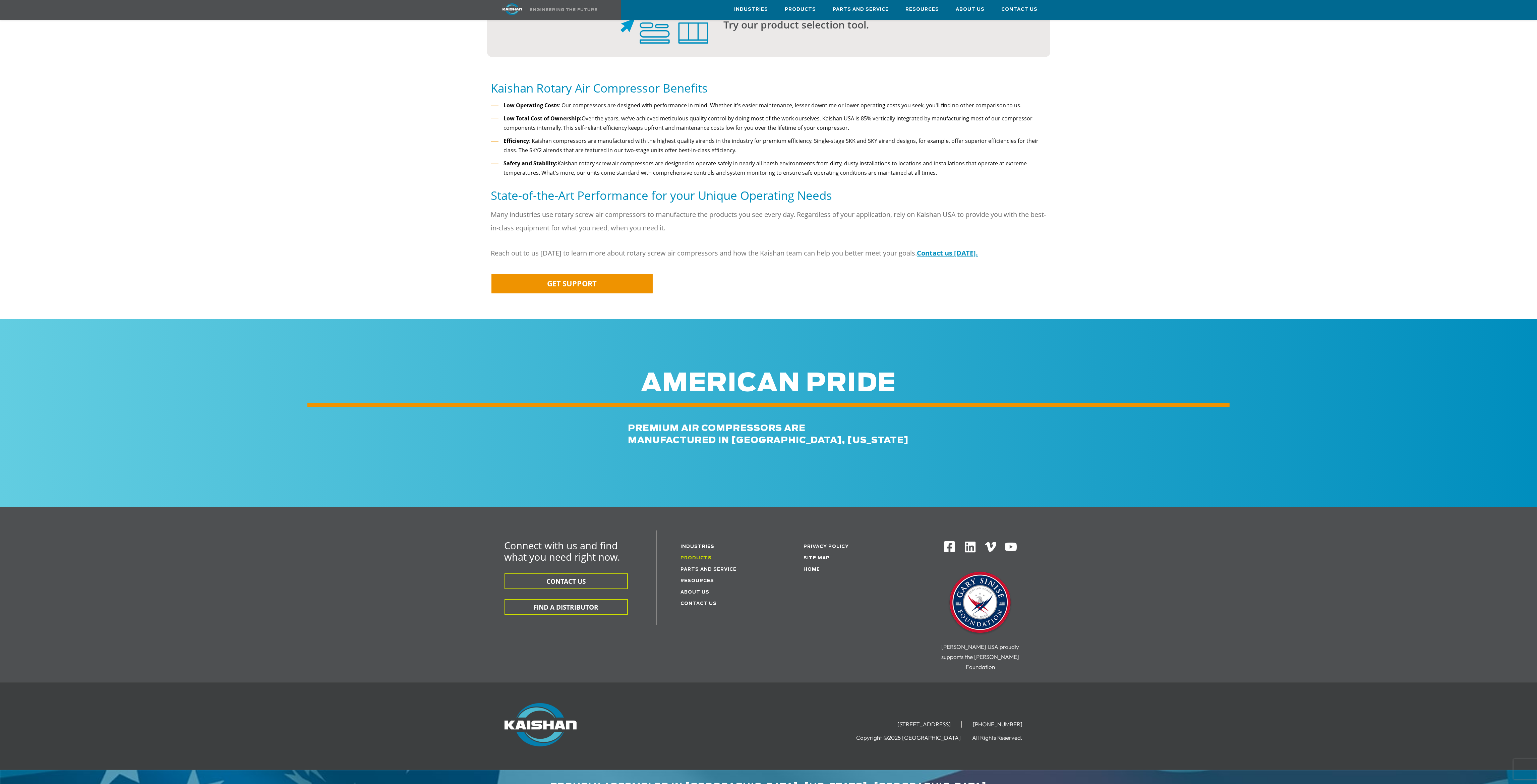
click at [695, 556] on link "Products" at bounding box center [696, 557] width 31 height 4
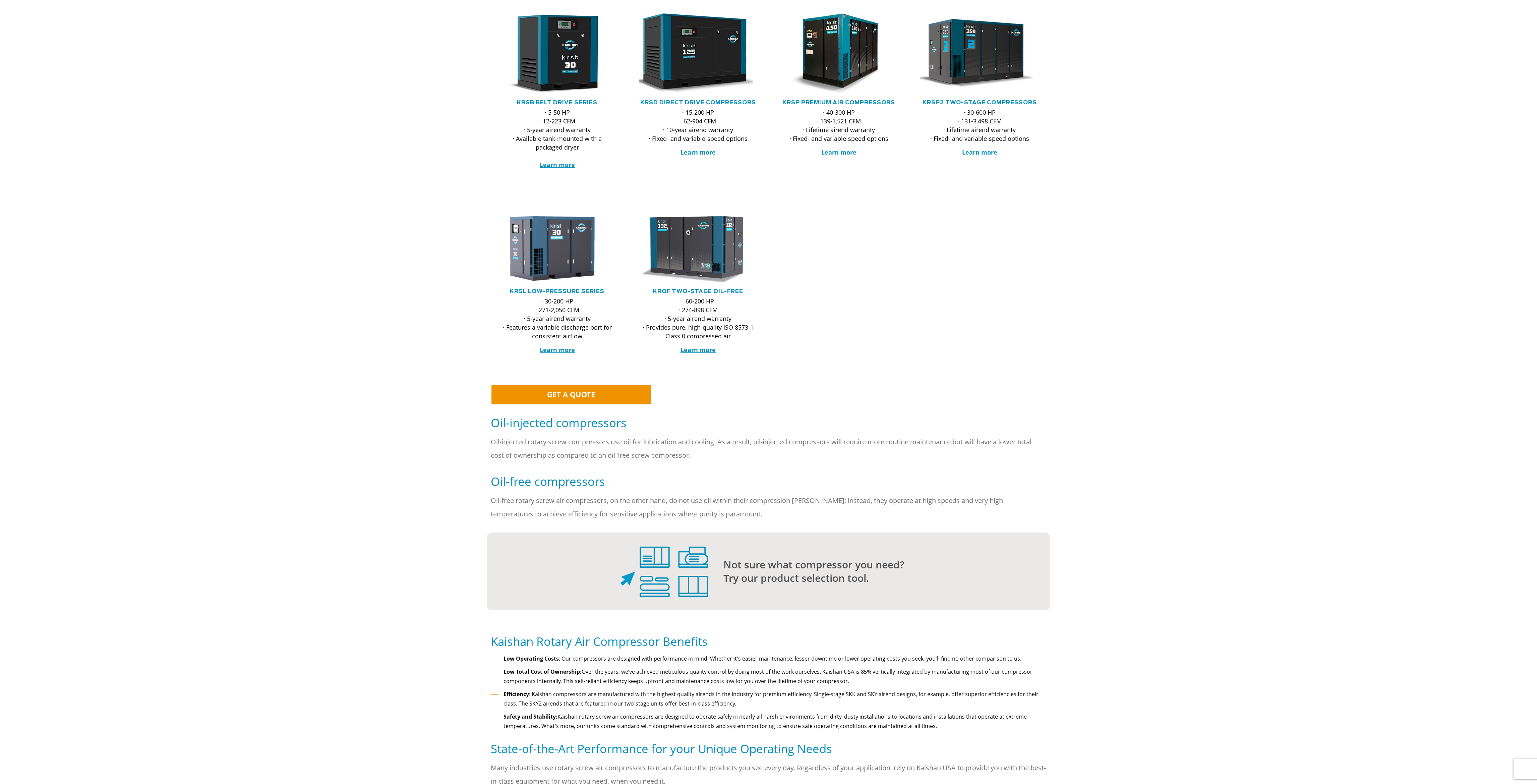
scroll to position [0, 0]
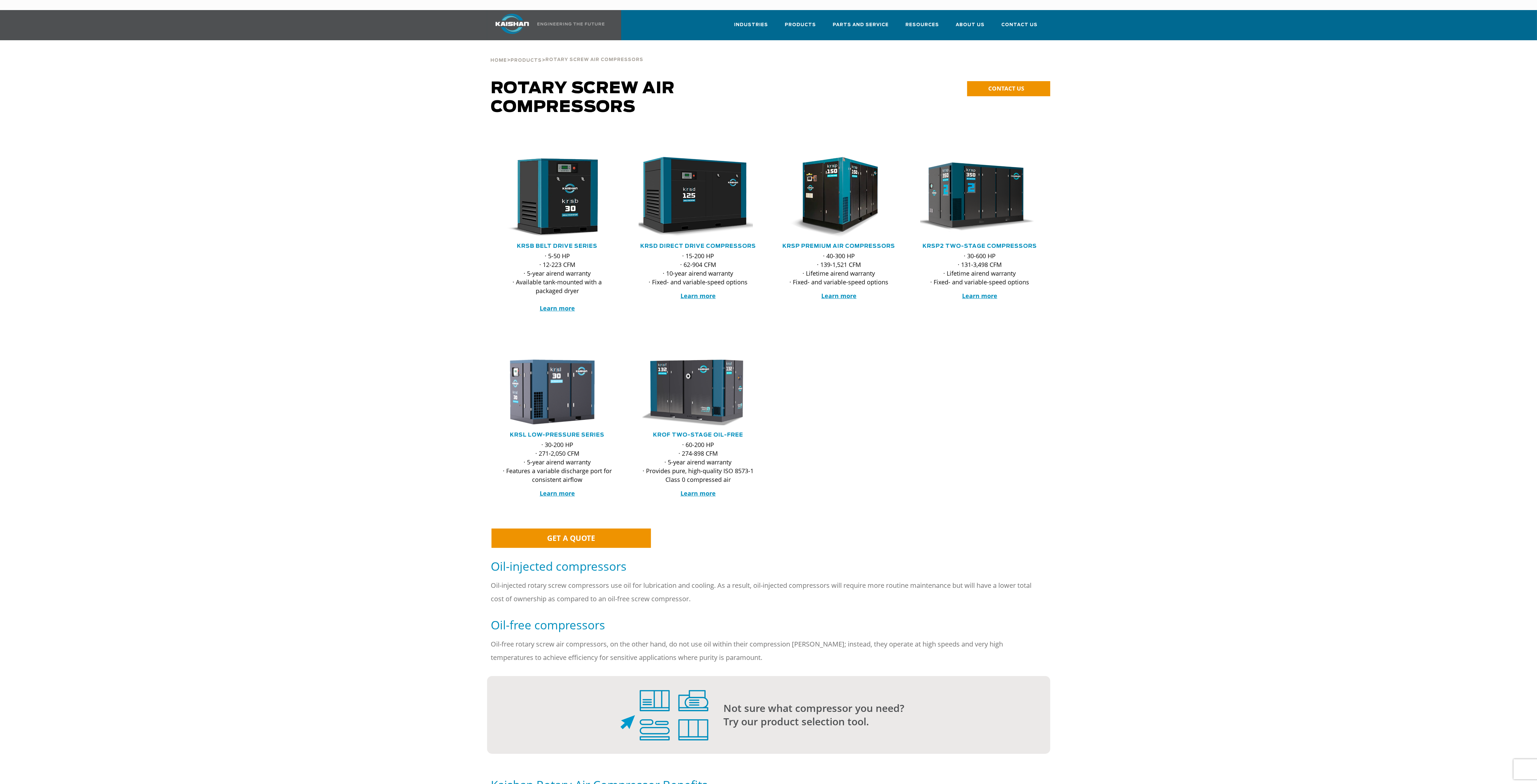
click at [524, 18] on img at bounding box center [512, 23] width 51 height 20
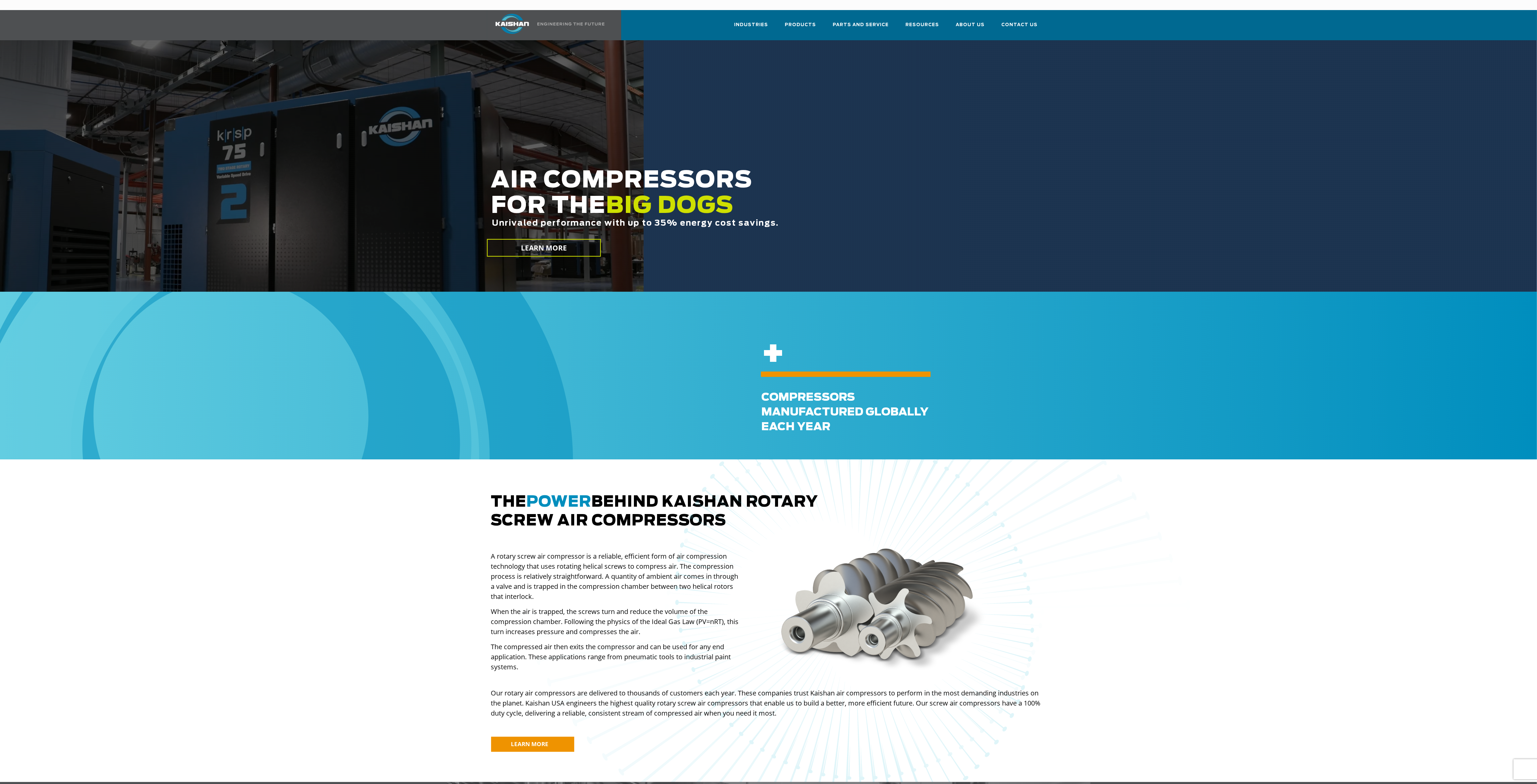
click at [511, 16] on img at bounding box center [512, 23] width 51 height 20
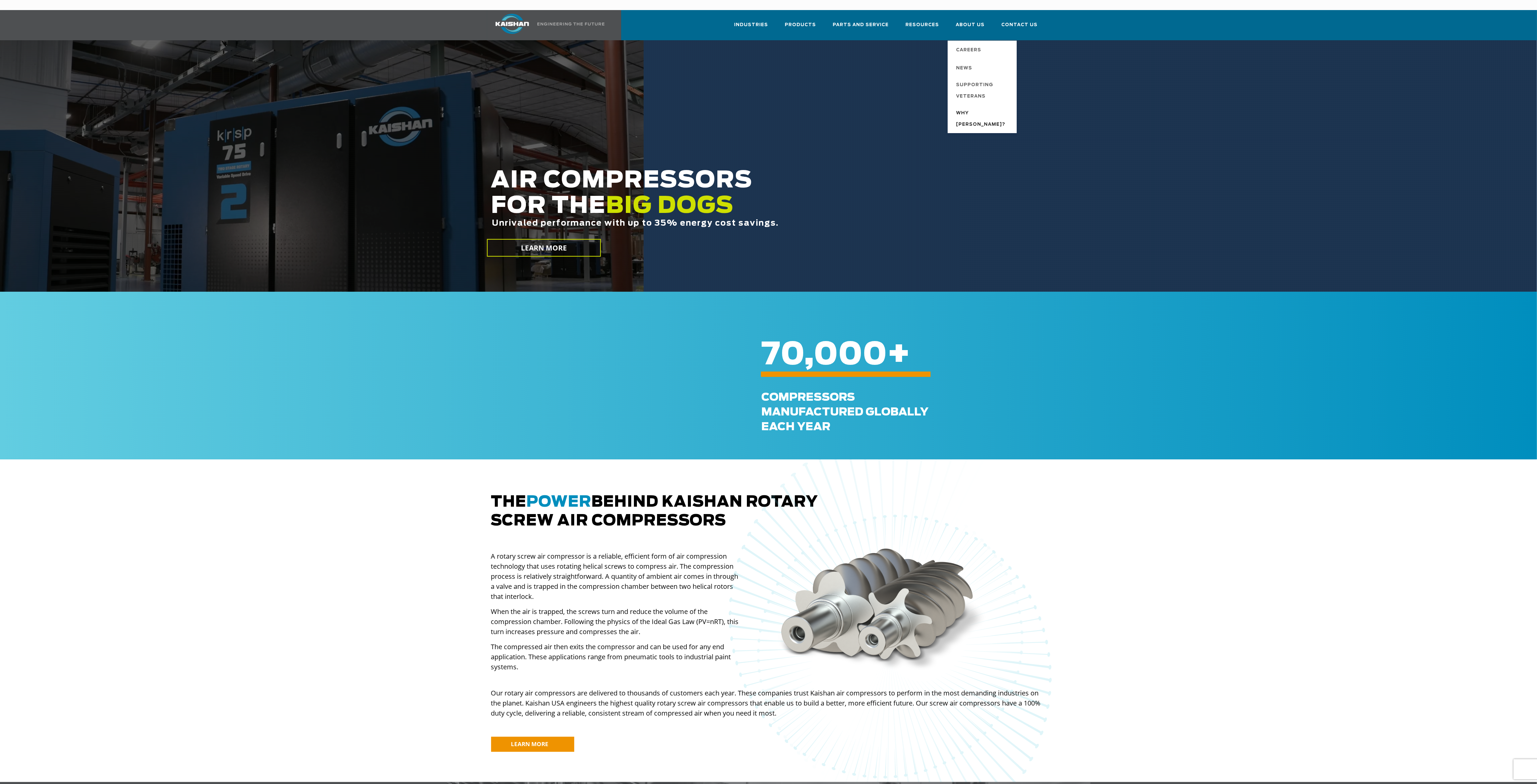
click at [977, 108] on span "Why [PERSON_NAME]?" at bounding box center [983, 119] width 53 height 23
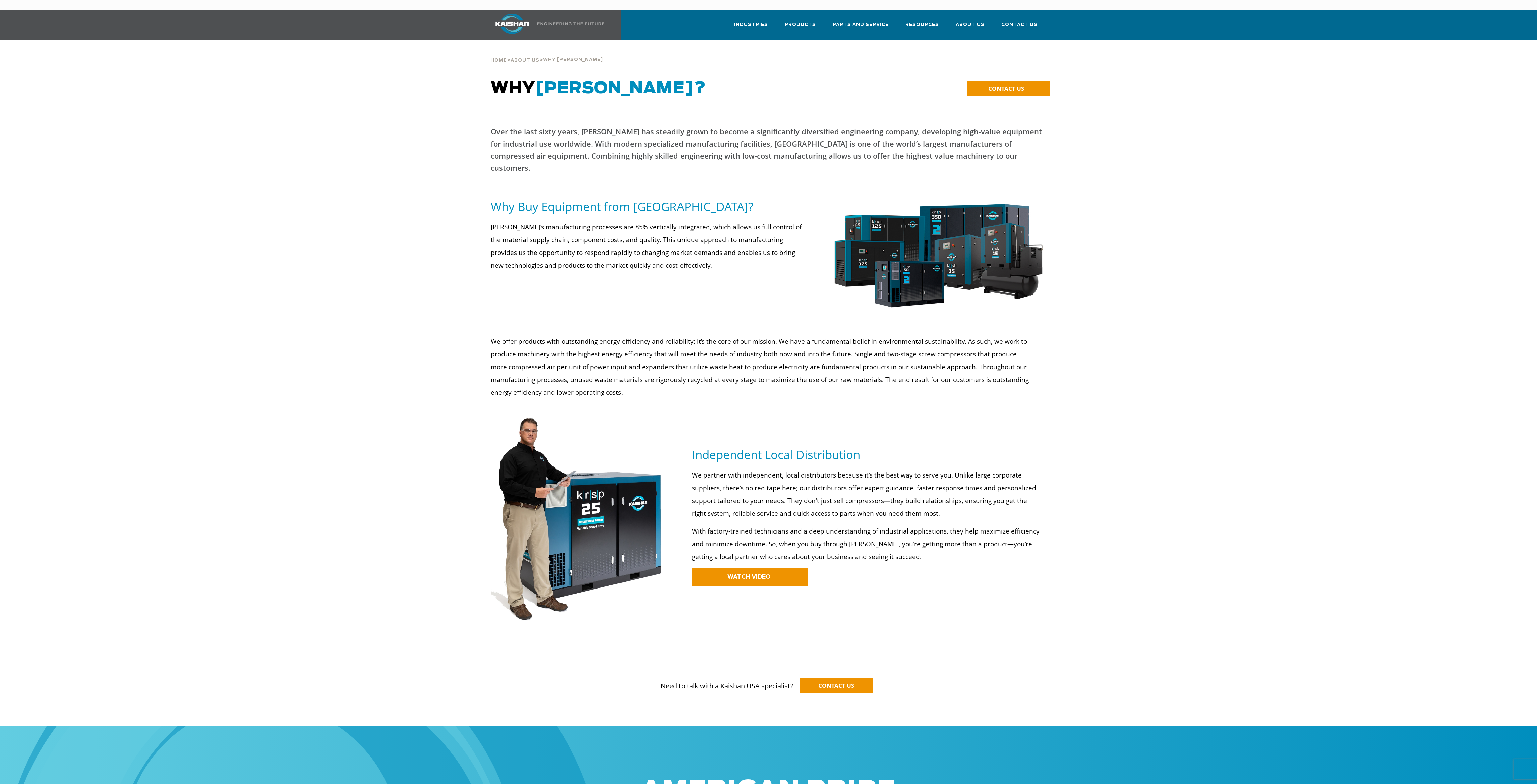
click at [1046, 508] on div "We partner with independent, local distributors because it's the best way to se…" at bounding box center [869, 536] width 362 height 136
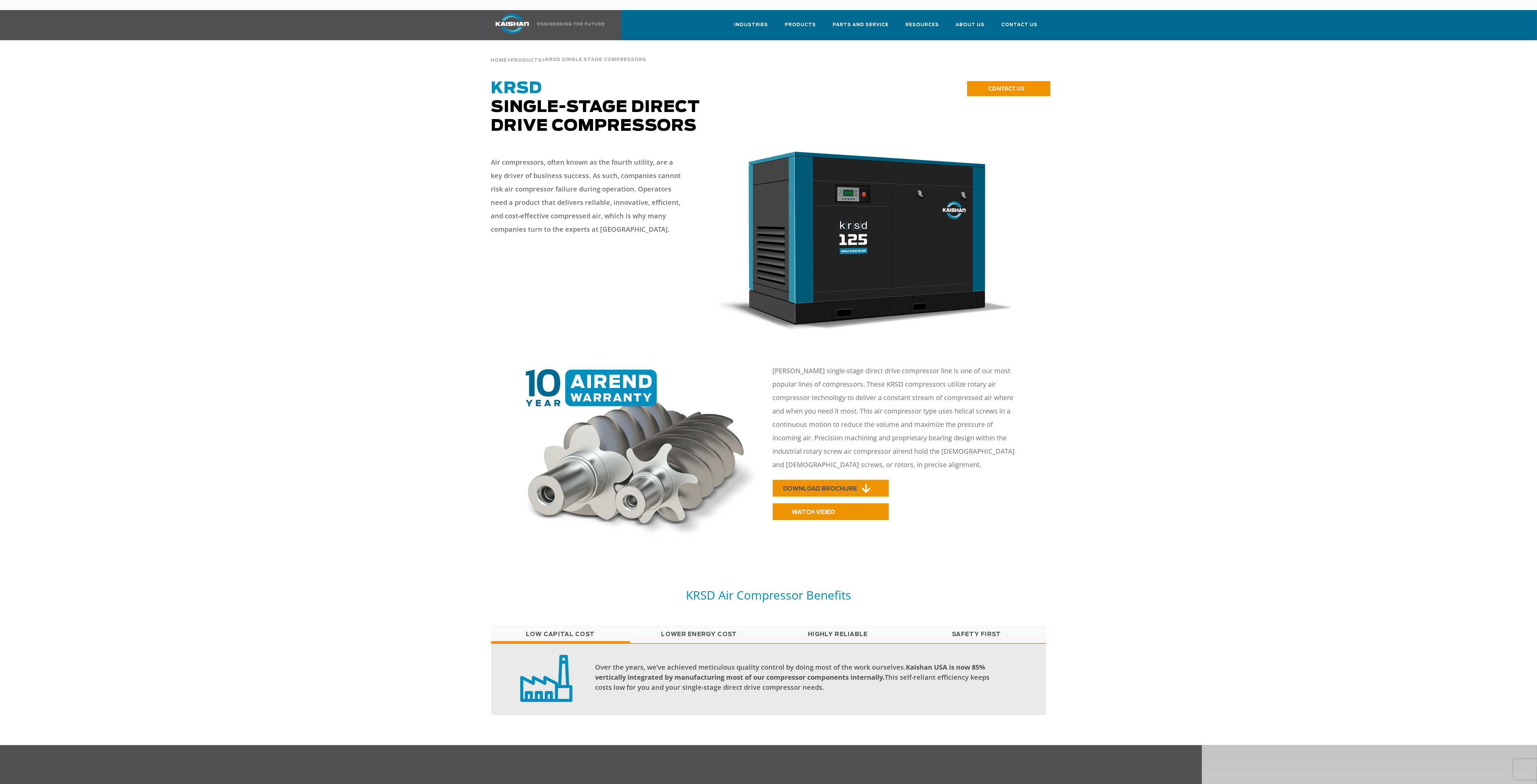
click at [813, 480] on link "DOWNLOAD BROCHURE" at bounding box center [830, 488] width 116 height 17
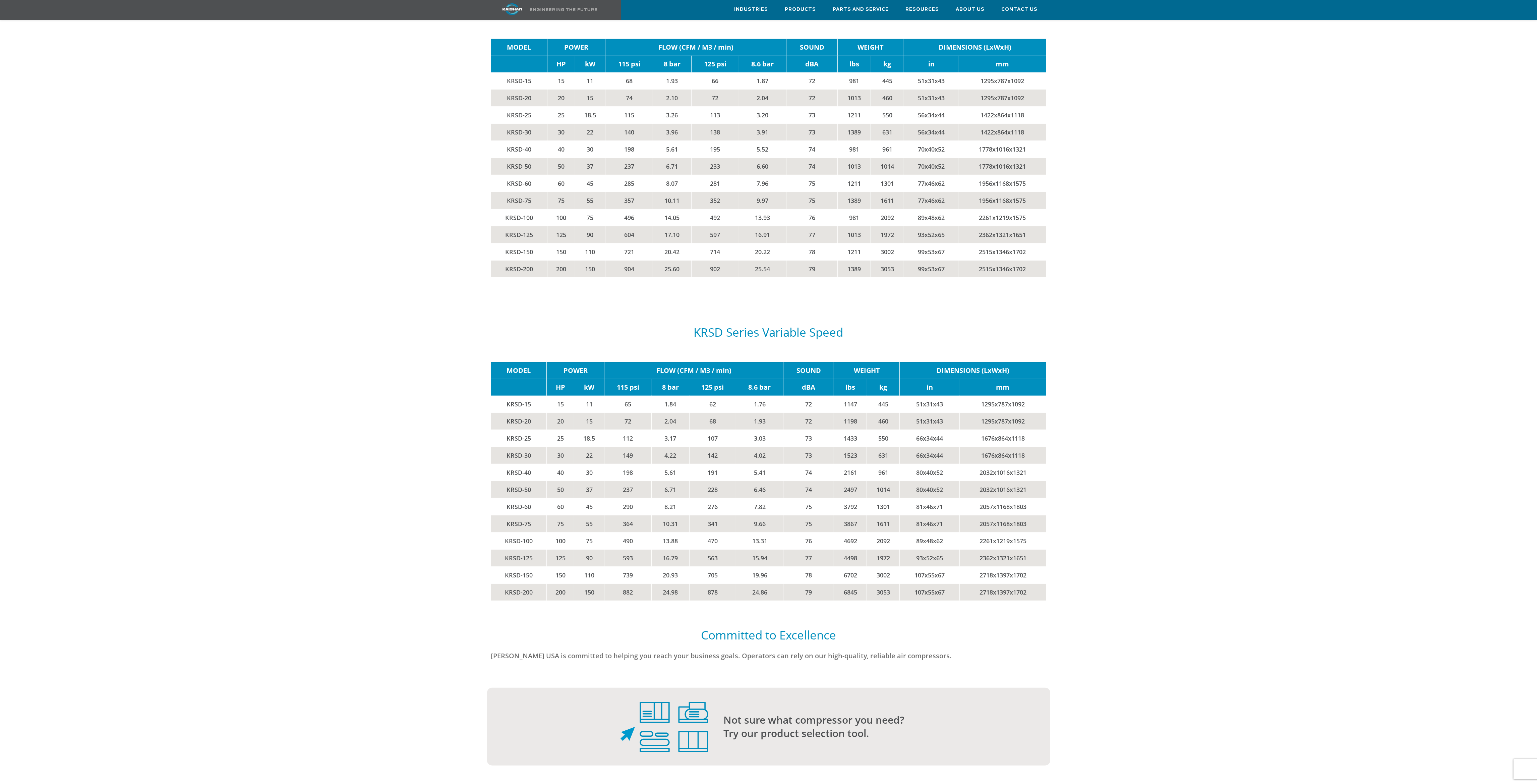
scroll to position [1257, 0]
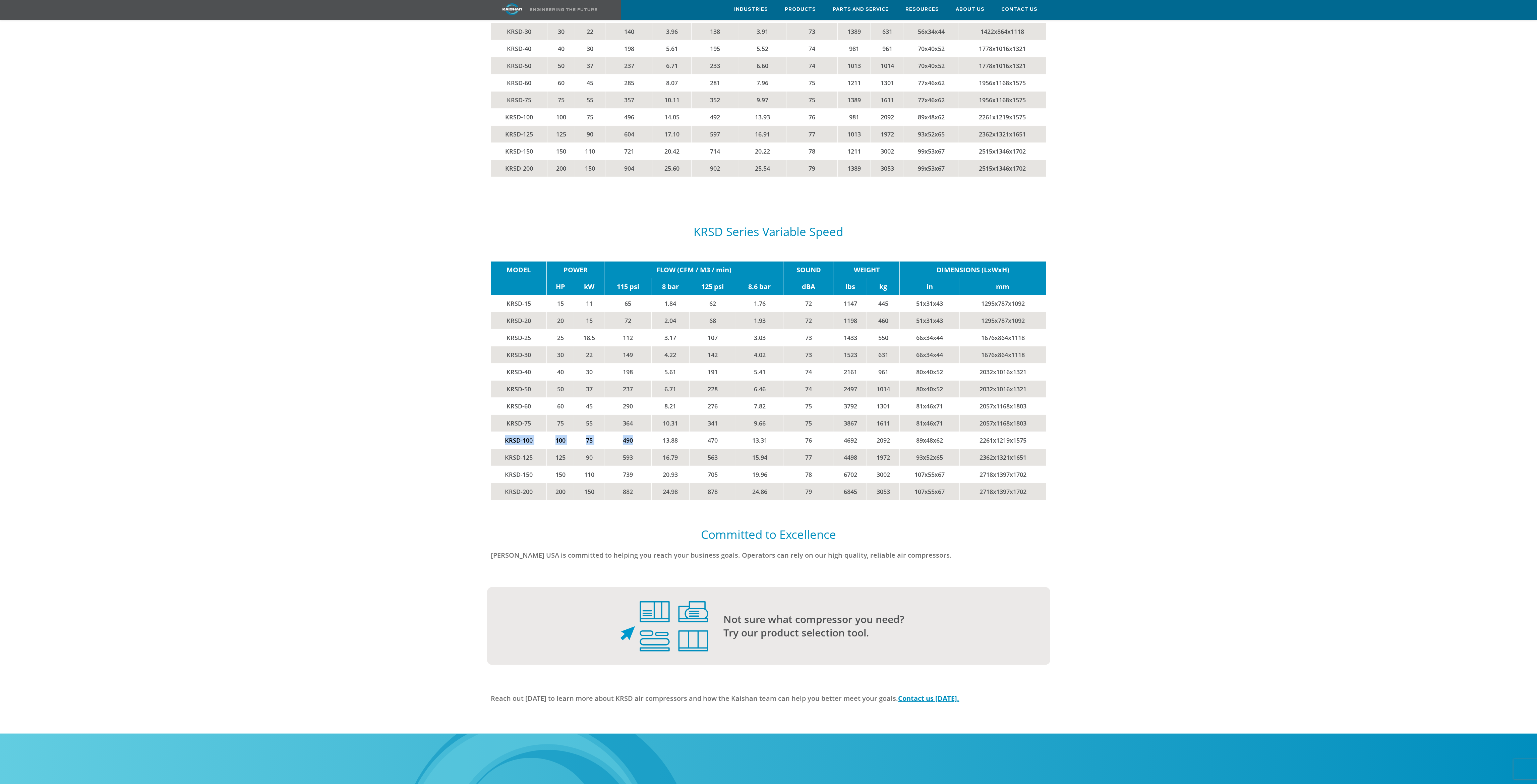
drag, startPoint x: 500, startPoint y: 428, endPoint x: 643, endPoint y: 429, distance: 143.0
click at [643, 432] on tr "KRSD-100 100 75 490 13.88 470 13.31 76 4692 2092 89x48x62 2261x1219x1575" at bounding box center [768, 440] width 555 height 17
click at [643, 432] on td "490" at bounding box center [628, 440] width 47 height 17
drag, startPoint x: 501, startPoint y: 428, endPoint x: 1033, endPoint y: 430, distance: 532.0
click at [1033, 432] on tr "KRSD-100 100 75 490 13.88 470 13.31 76 4692 2092 89x48x62 2261x1219x1575" at bounding box center [768, 440] width 555 height 17
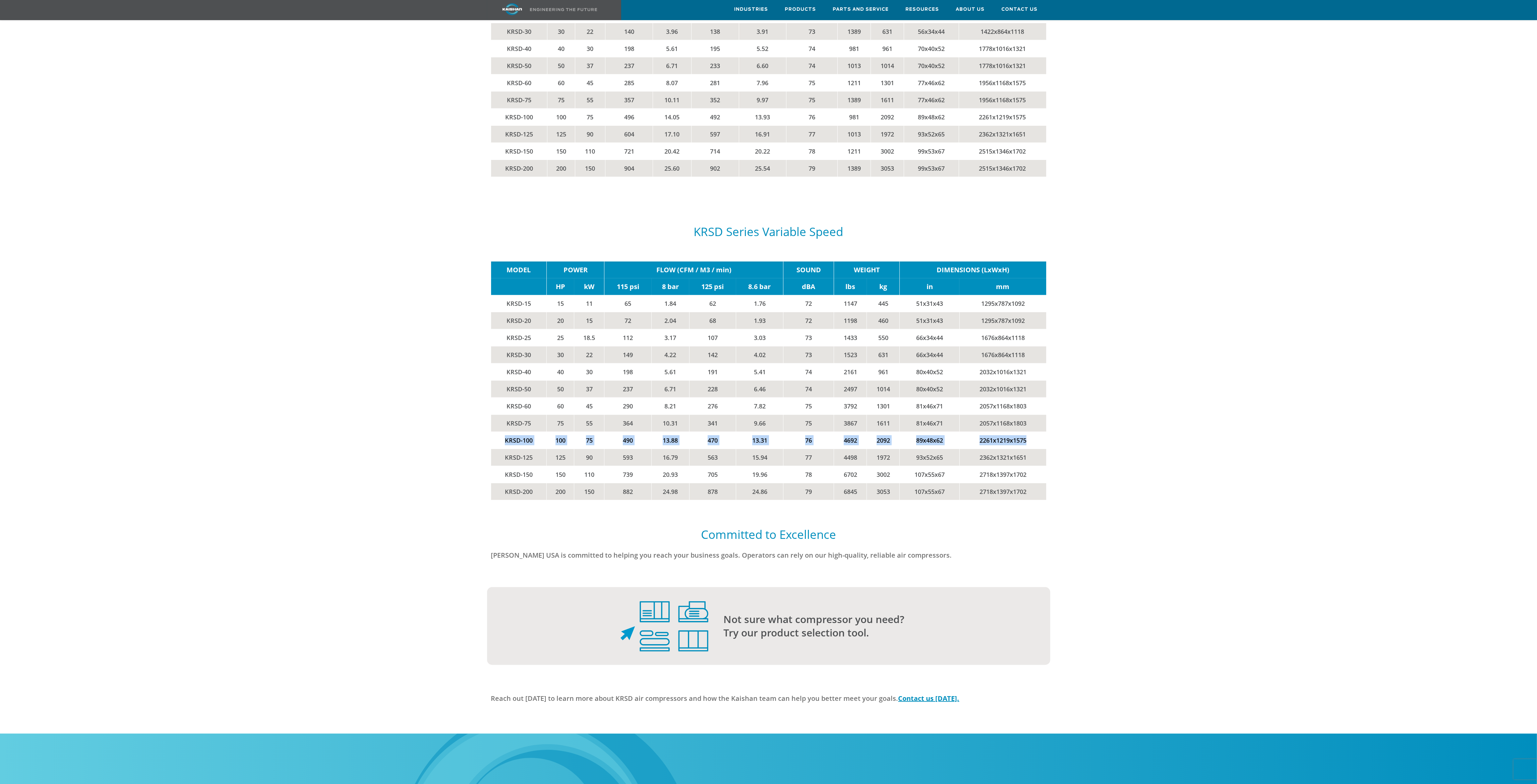
copy tr "KRSD-100 100 75 490 13.88 470 13.31 76 4692 2092 89x48x62 2261x1219x1575"
click at [416, 526] on div at bounding box center [768, 548] width 1414 height 44
drag, startPoint x: 496, startPoint y: 407, endPoint x: 599, endPoint y: 414, distance: 103.2
click at [599, 414] on tr "KRSD-75 75 55 364 10.31 341 9.66 75 3867 1611 81x46x71 2057x1168x1803" at bounding box center [768, 422] width 555 height 17
click at [600, 414] on td "55" at bounding box center [589, 422] width 30 height 17
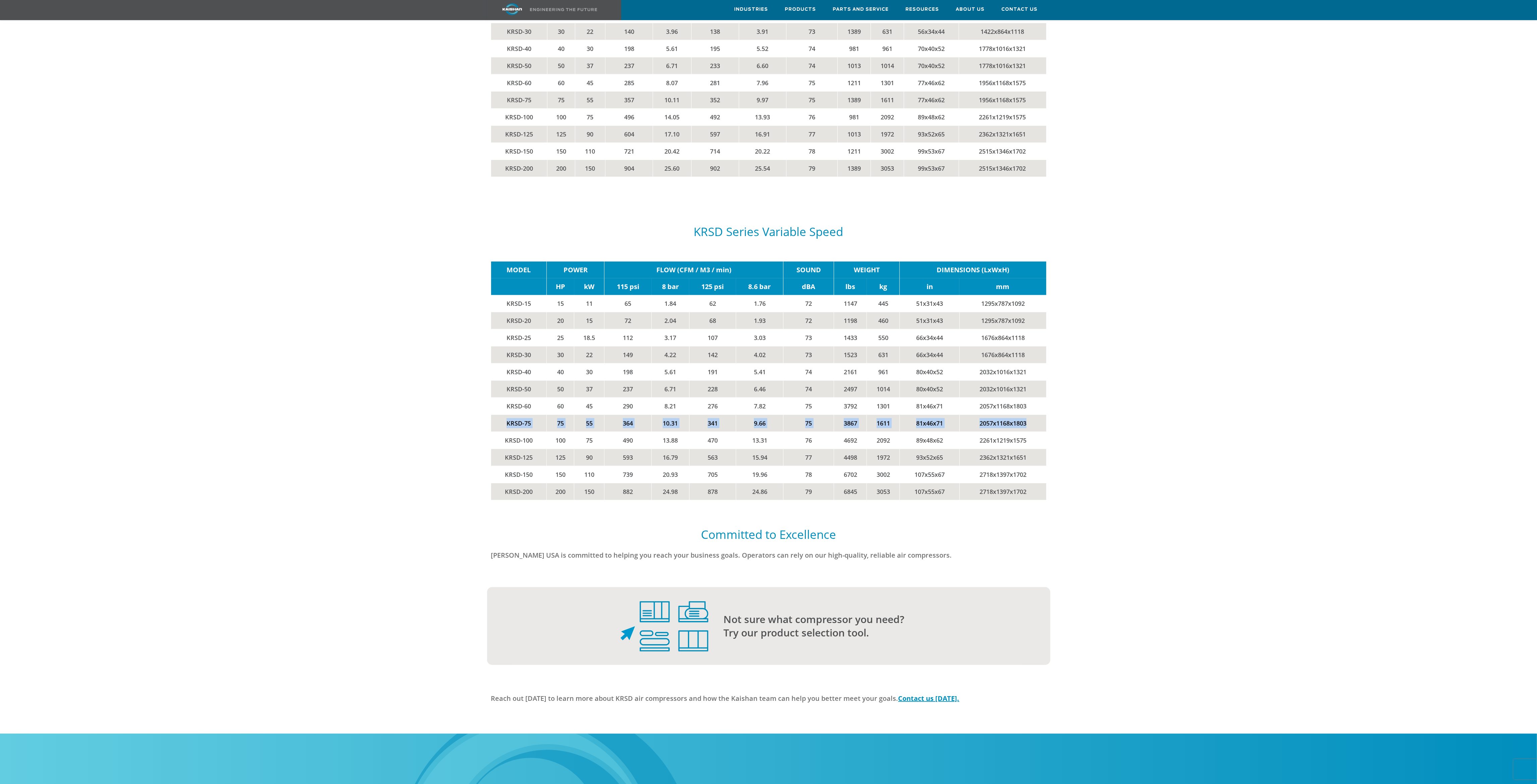
drag, startPoint x: 503, startPoint y: 415, endPoint x: 1025, endPoint y: 412, distance: 522.0
click at [1025, 414] on tr "KRSD-75 75 55 364 10.31 341 9.66 75 3867 1611 81x46x71 2057x1168x1803" at bounding box center [768, 422] width 555 height 17
copy tr "KRSD-75 75 55 364 10.31 341 9.66 75 3867 1611 81x46x71 2057x1168x1803"
click at [551, 449] on td "125" at bounding box center [560, 457] width 28 height 17
drag, startPoint x: 501, startPoint y: 430, endPoint x: 1030, endPoint y: 429, distance: 529.0
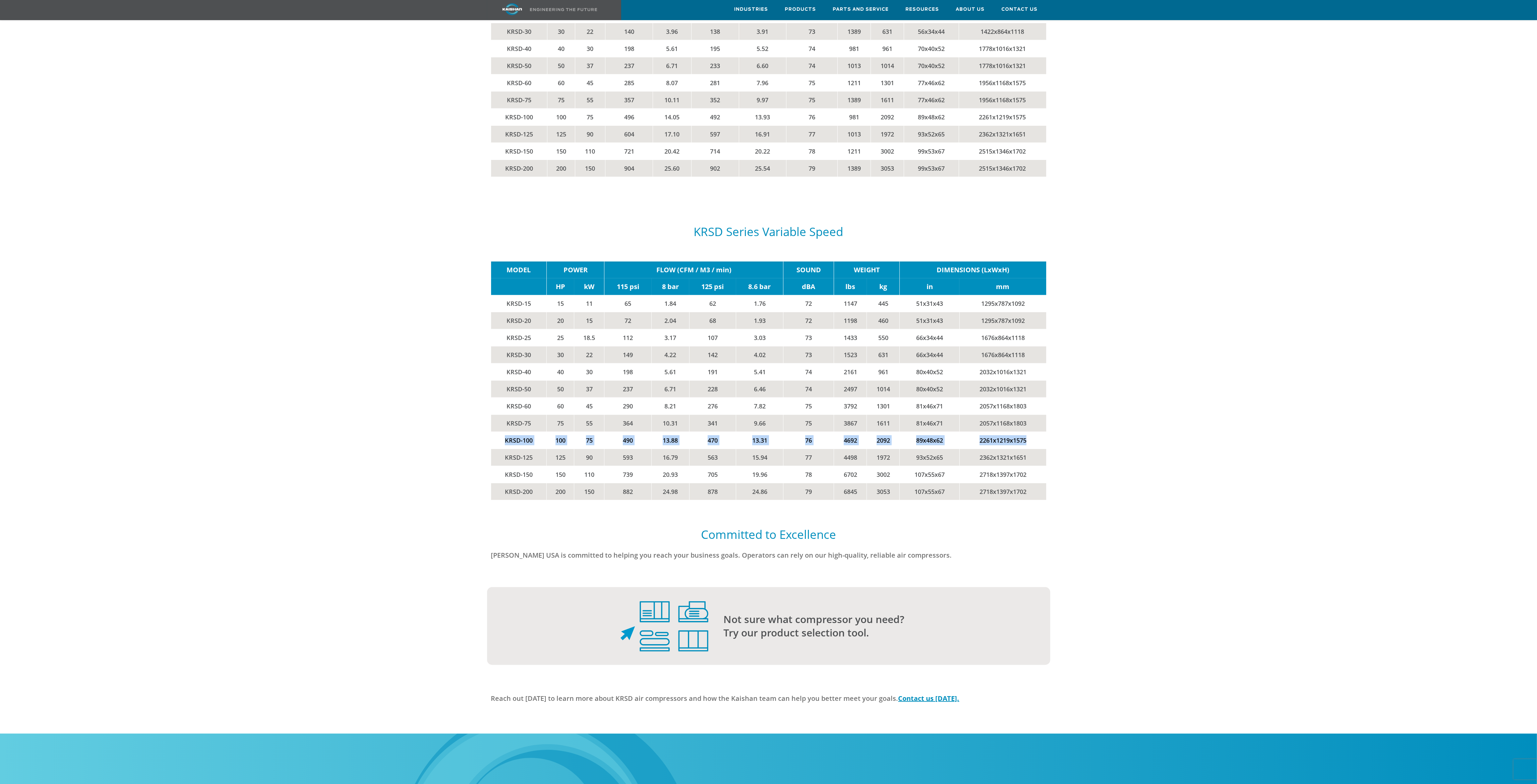
click at [1030, 432] on tr "KRSD-100 100 75 490 13.88 470 13.31 76 4692 2092 89x48x62 2261x1219x1575" at bounding box center [768, 440] width 555 height 17
copy tr "KRSD-100 100 75 490 13.88 470 13.31 76 4692 2092 89x48x62 2261x1219x1575"
click at [349, 540] on div at bounding box center [768, 548] width 1414 height 44
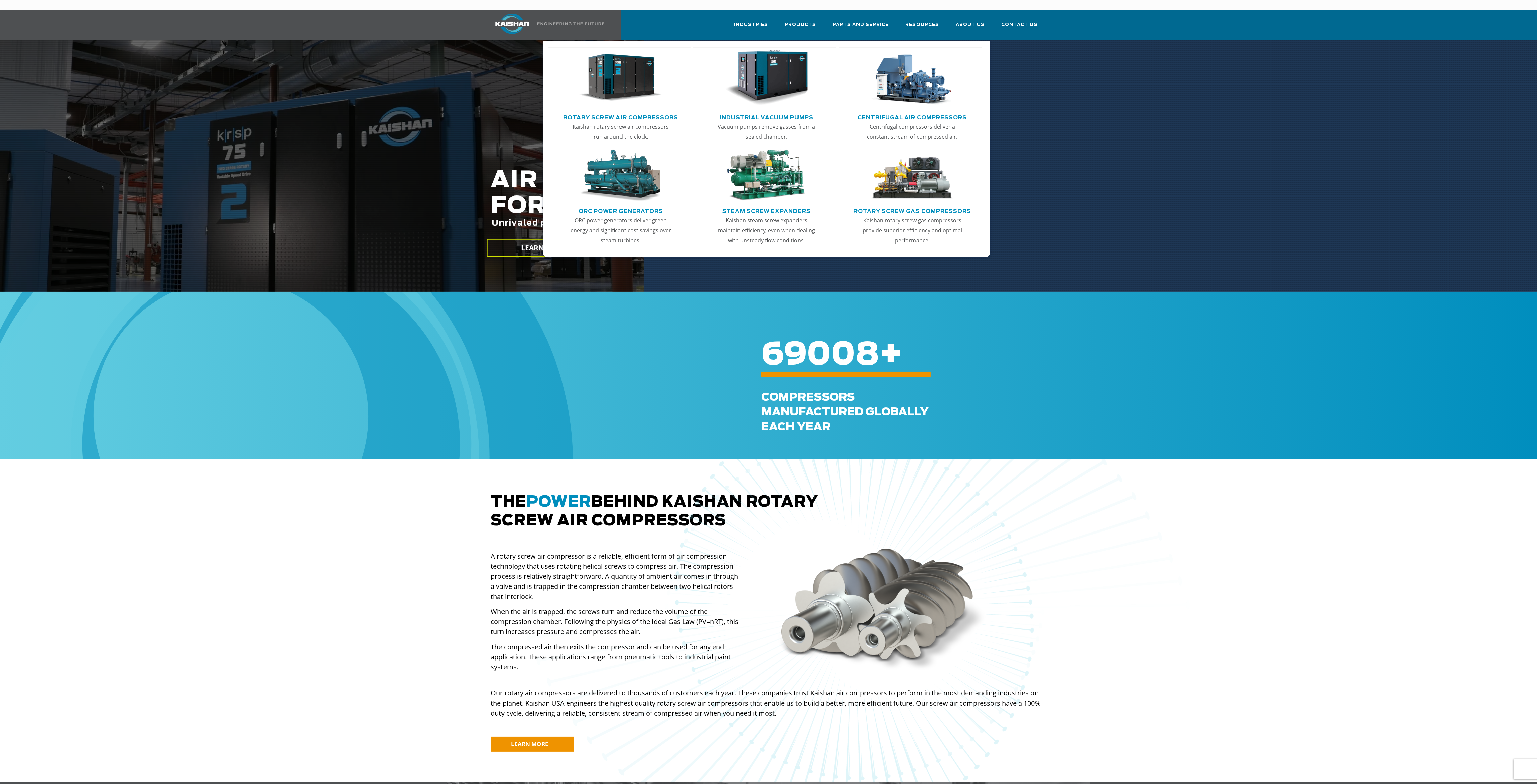
click at [615, 112] on link "Rotary Screw Air Compressors" at bounding box center [620, 116] width 115 height 10
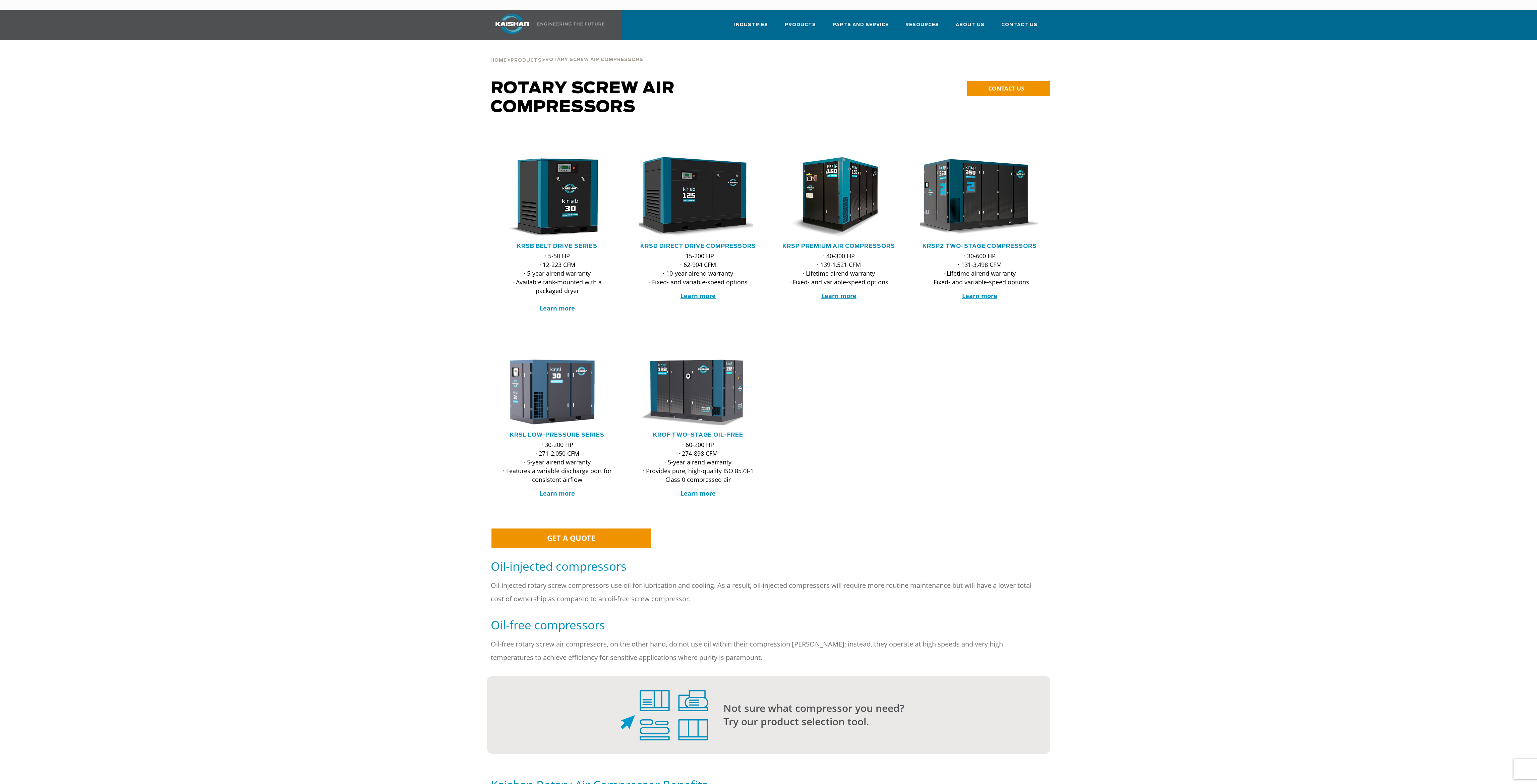
click at [965, 187] on img at bounding box center [975, 197] width 132 height 89
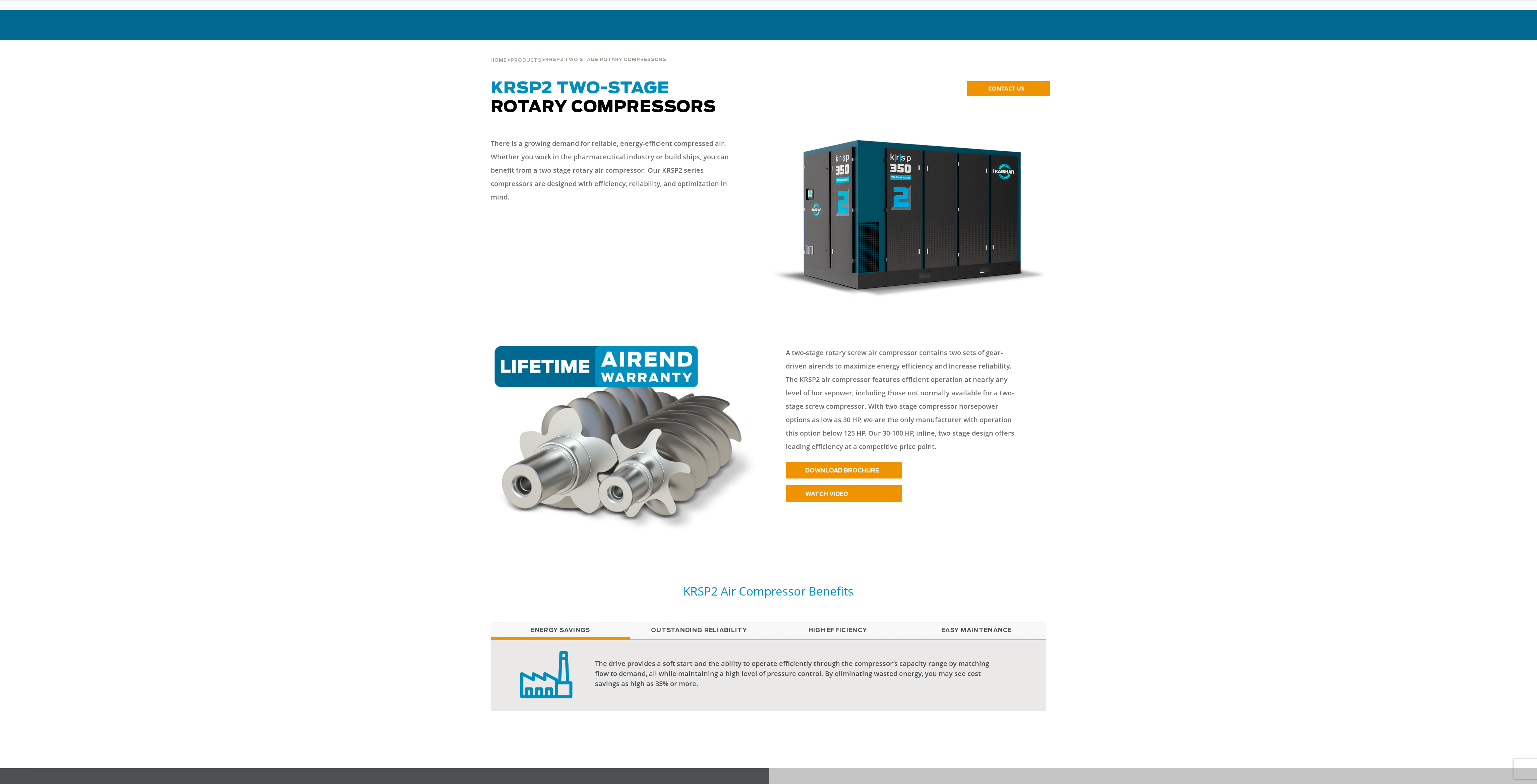
scroll to position [201, 0]
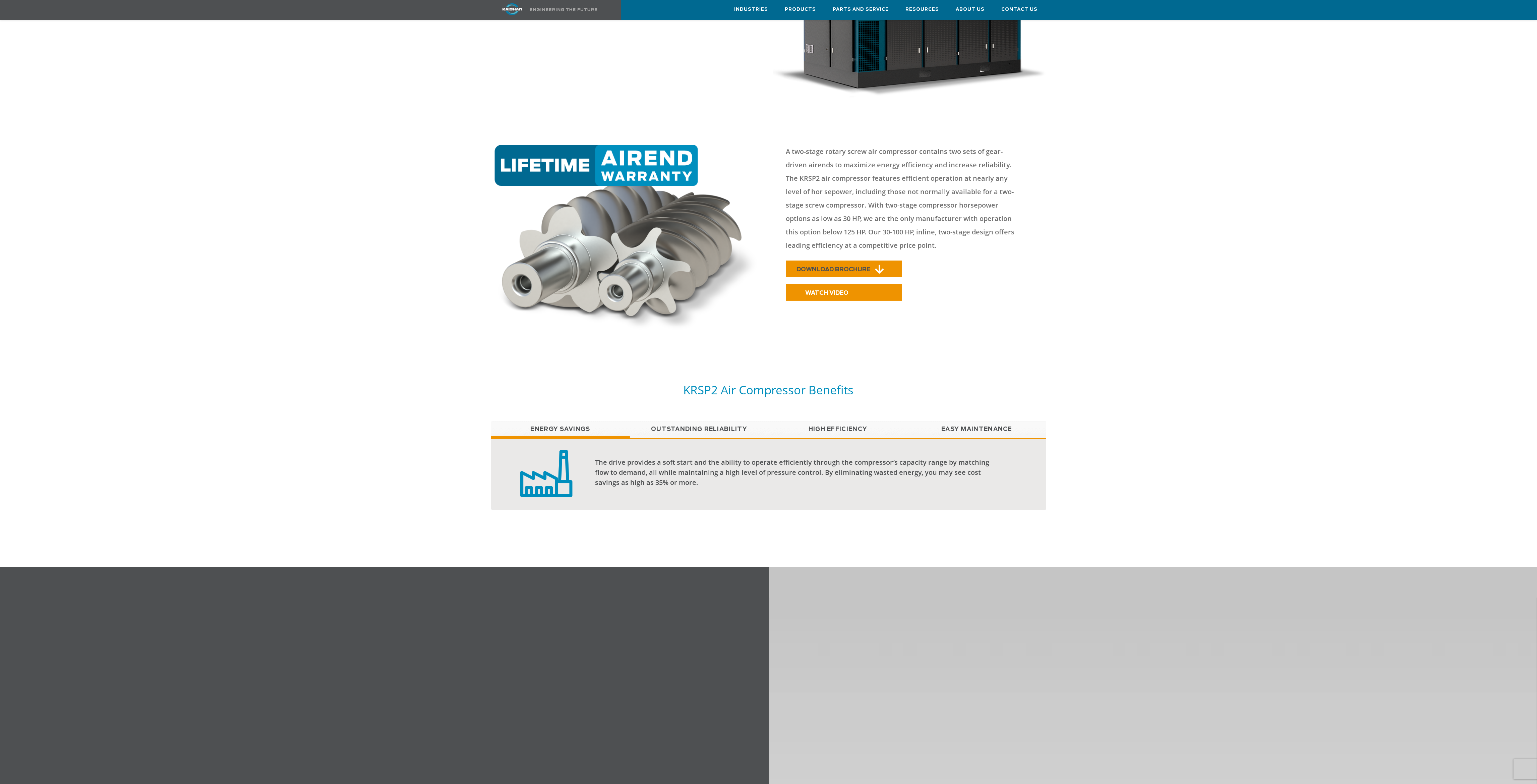
click at [853, 267] on span "DOWNLOAD BROCHURE" at bounding box center [833, 269] width 74 height 5
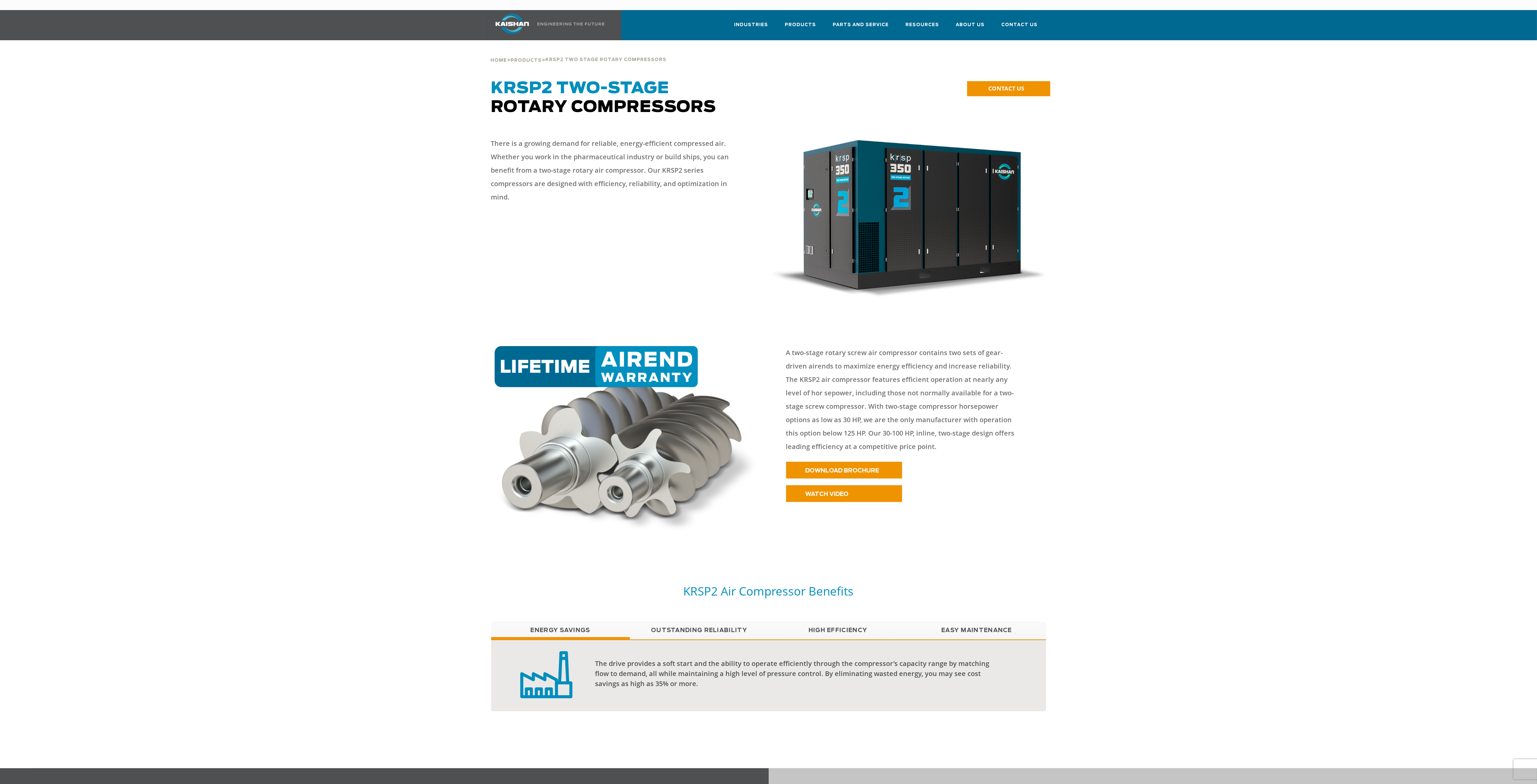
click at [664, 160] on p "There is a growing demand for reliable, energy-efficient compressed air. Whethe…" at bounding box center [616, 170] width 251 height 67
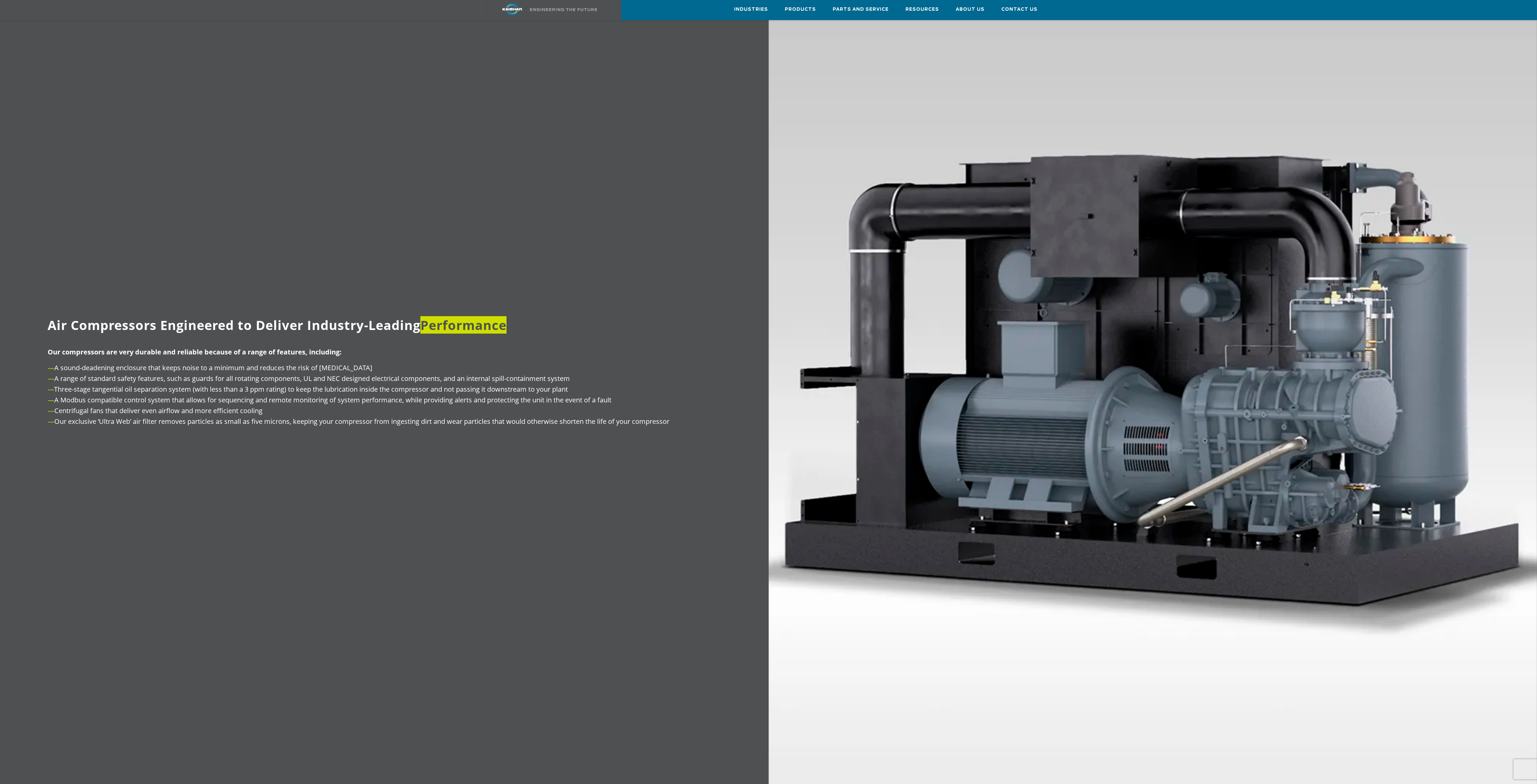
scroll to position [905, 0]
